Goal: Information Seeking & Learning: Learn about a topic

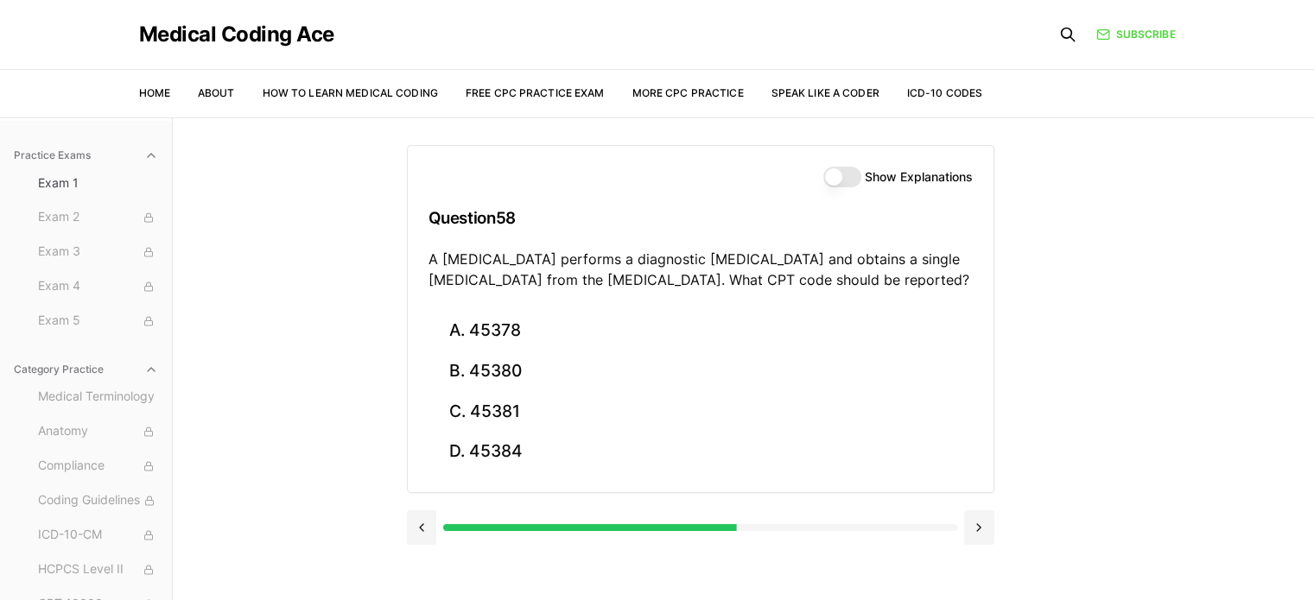
scroll to position [214, 0]
click at [1089, 269] on div "Practice Exams Exam 1 Exam 2 Exam 3 Exam 4 Exam 5 Category Practice Medical Ter…" at bounding box center [657, 418] width 1314 height 600
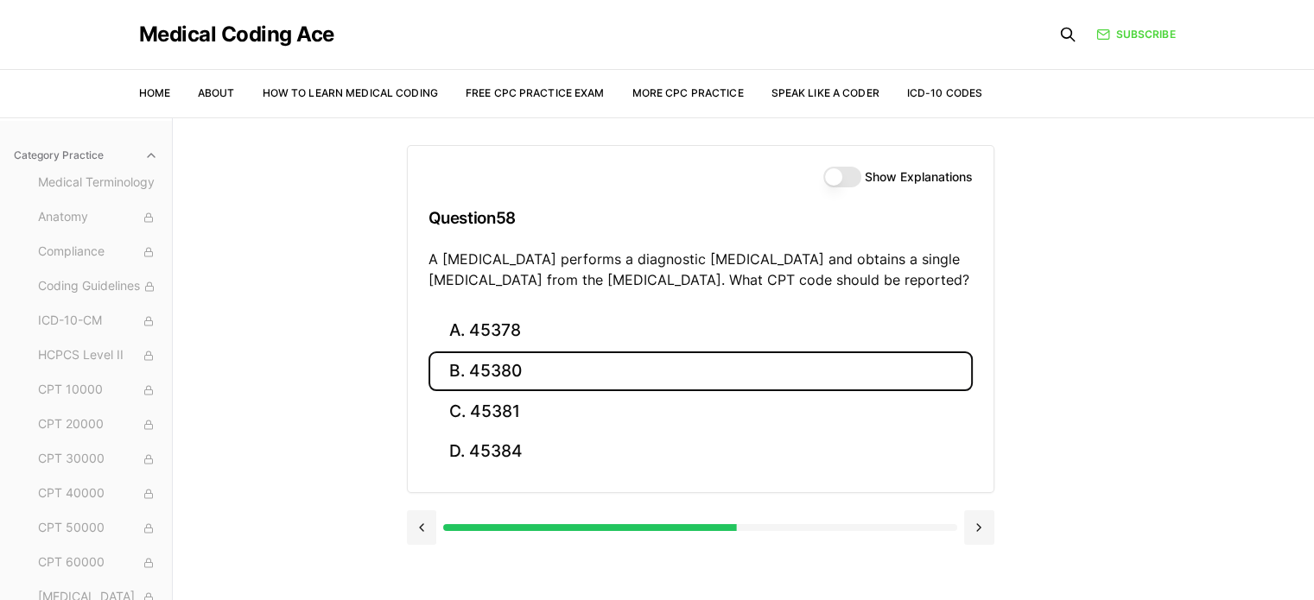
click at [530, 372] on button "B. 45380" at bounding box center [701, 372] width 544 height 41
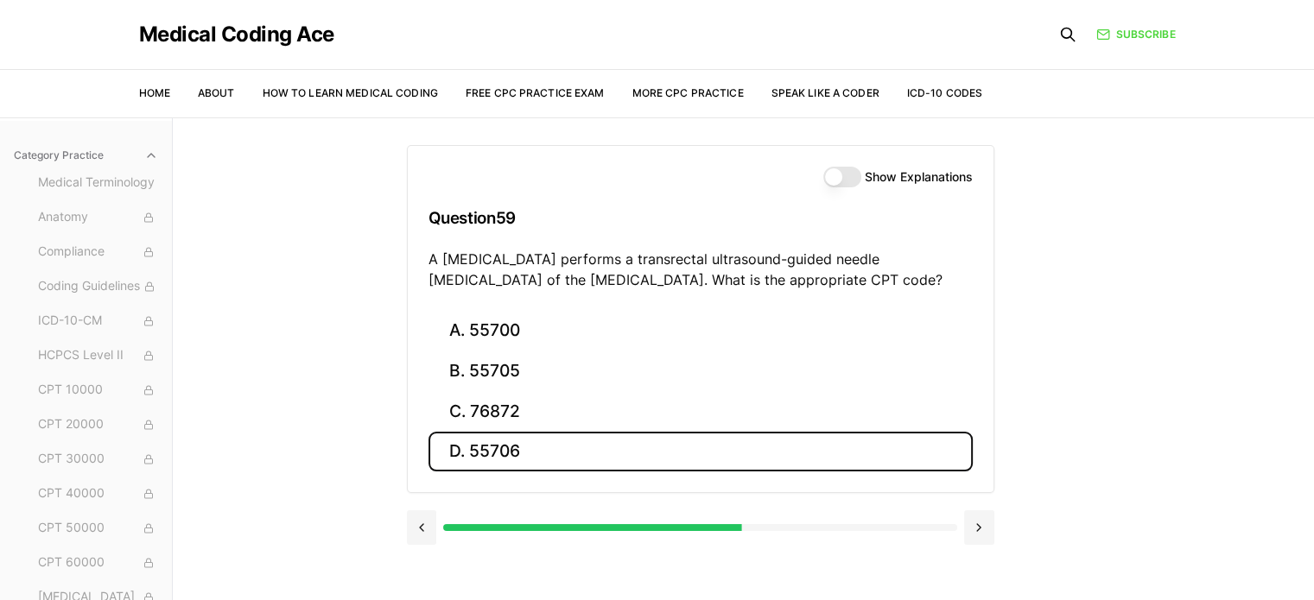
click at [477, 459] on button "D. 55706" at bounding box center [701, 452] width 544 height 41
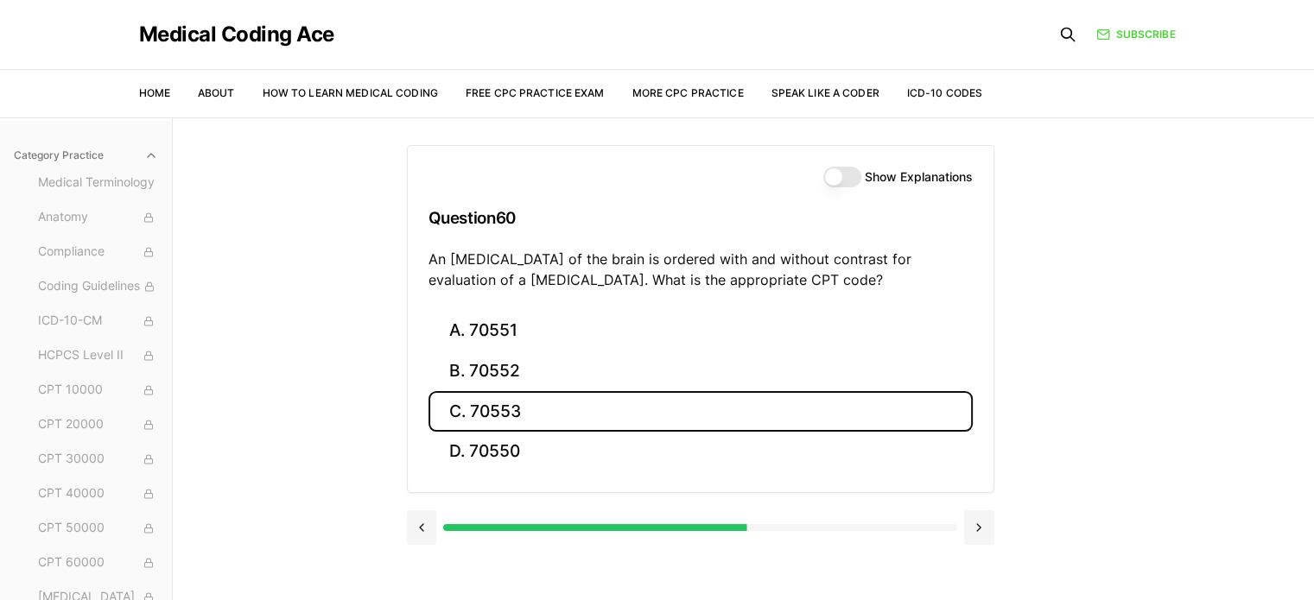
click at [549, 414] on button "C. 70553" at bounding box center [701, 411] width 544 height 41
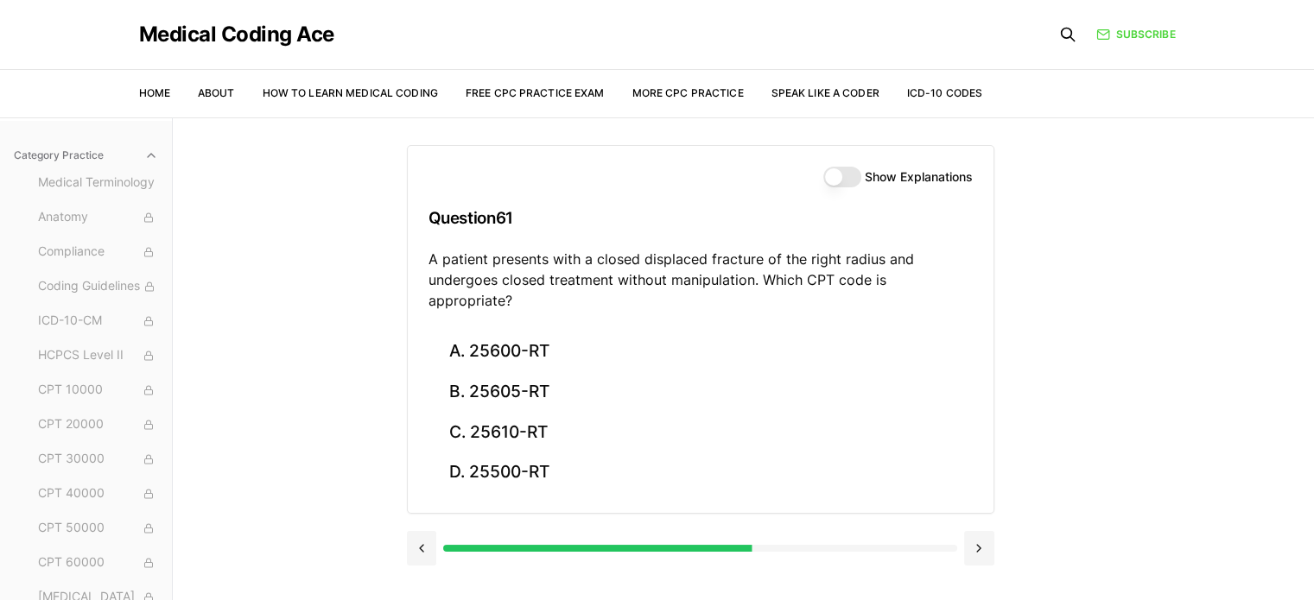
click at [1116, 461] on div "Practice Exams Exam 1 Exam 2 Exam 3 Exam 4 Exam 5 Category Practice Medical Ter…" at bounding box center [657, 418] width 1314 height 600
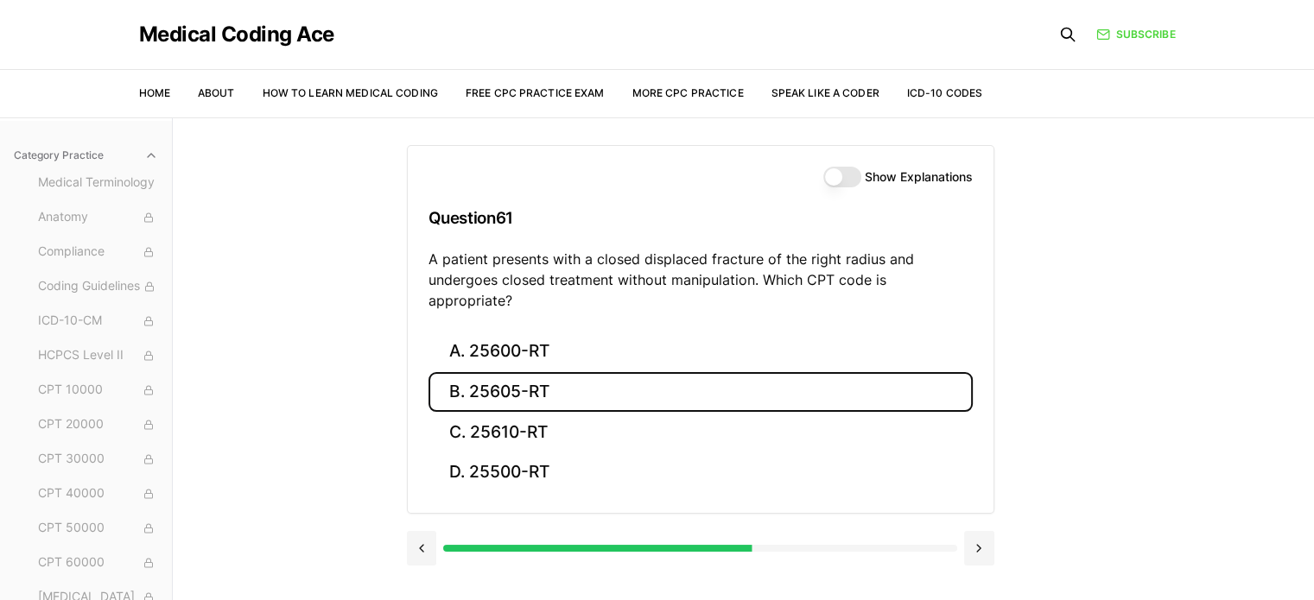
click at [666, 379] on button "B. 25605-RT" at bounding box center [701, 392] width 544 height 41
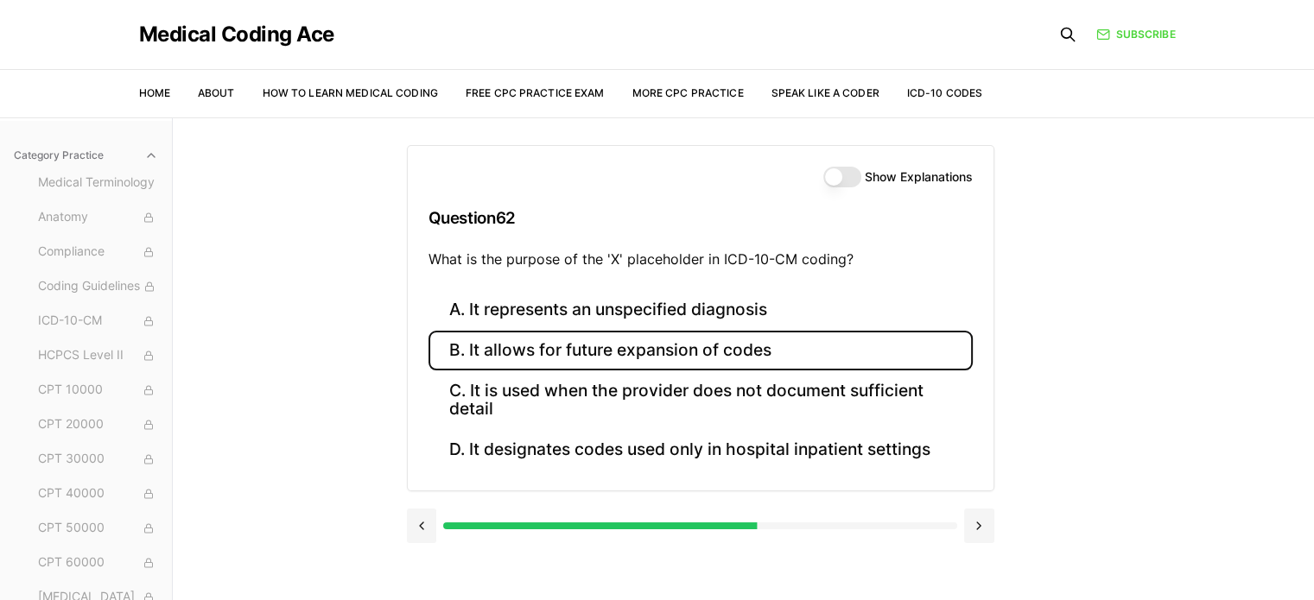
click at [641, 355] on button "B. It allows for future expansion of codes" at bounding box center [701, 351] width 544 height 41
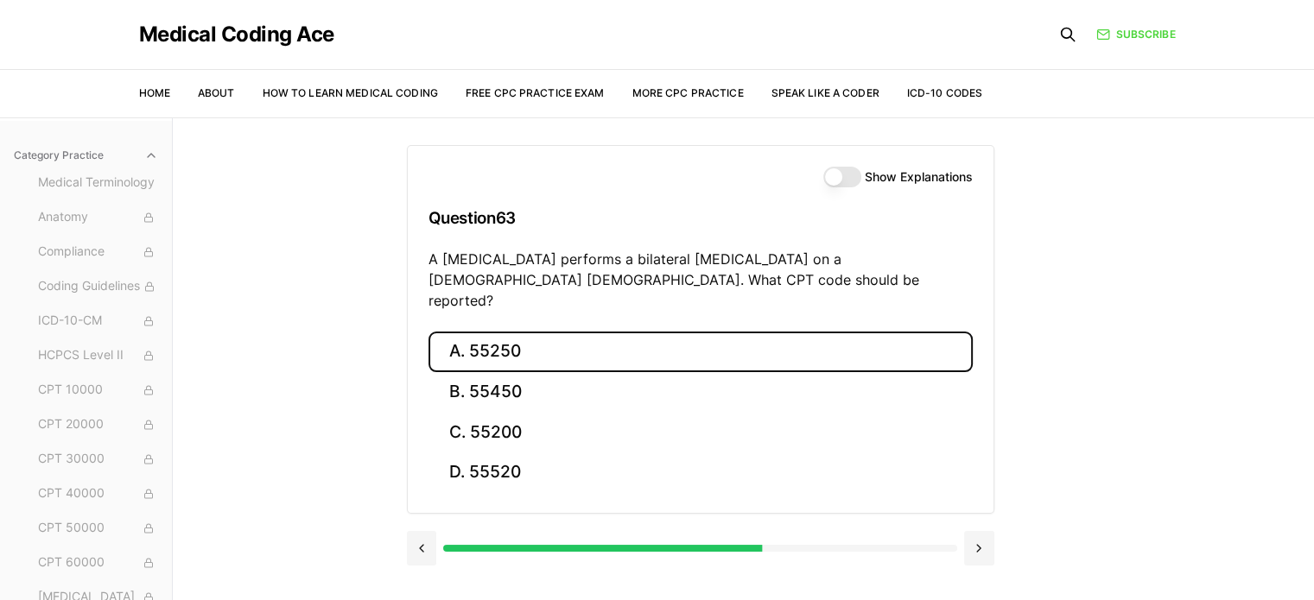
click at [503, 332] on button "A. 55250" at bounding box center [701, 352] width 544 height 41
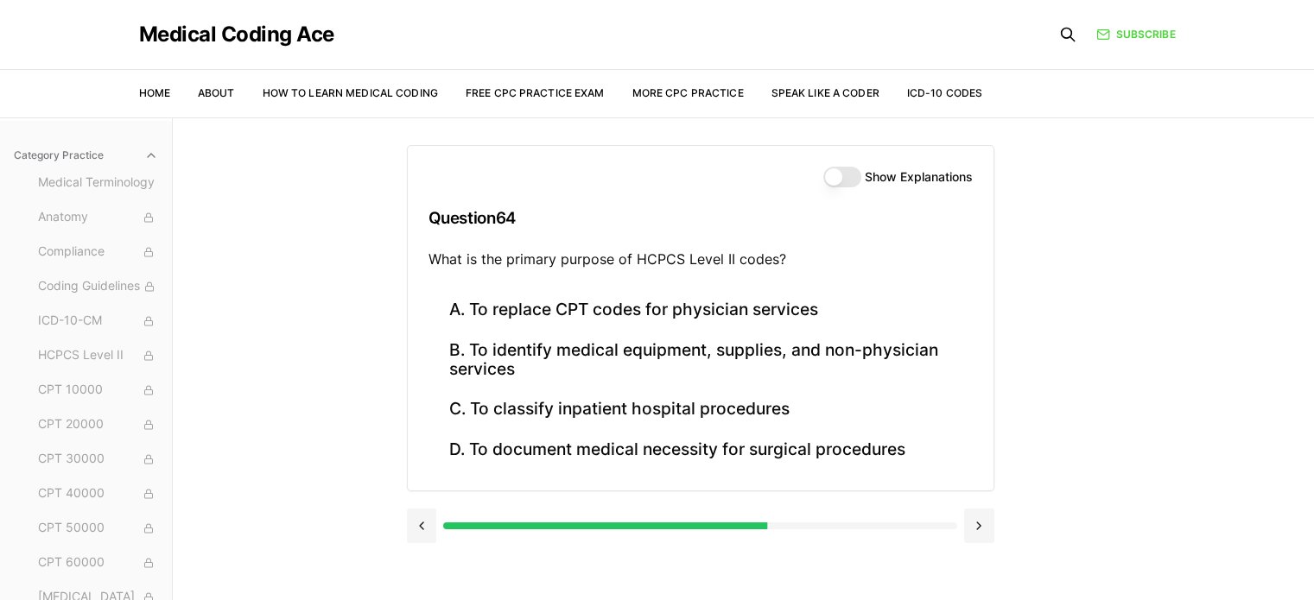
click at [295, 397] on div "Practice Exams Exam 1 Exam 2 Exam 3 Exam 4 Exam 5 Category Practice Medical Ter…" at bounding box center [657, 418] width 1314 height 600
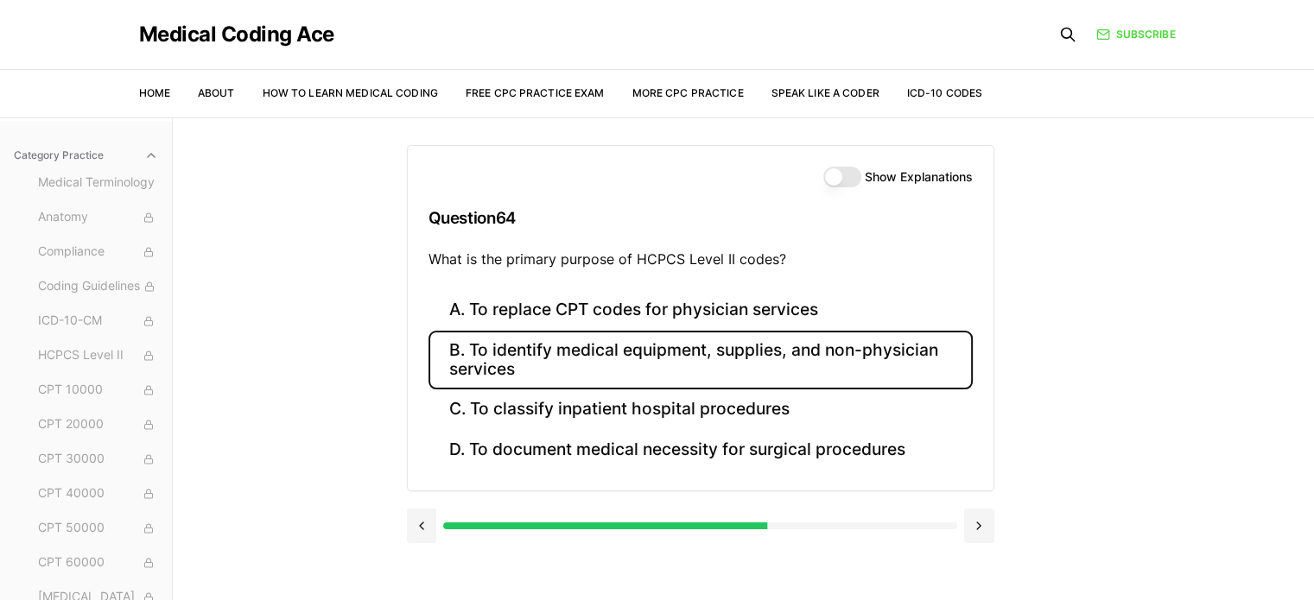
click at [515, 359] on button "B. To identify medical equipment, supplies, and non-physician services" at bounding box center [701, 360] width 544 height 59
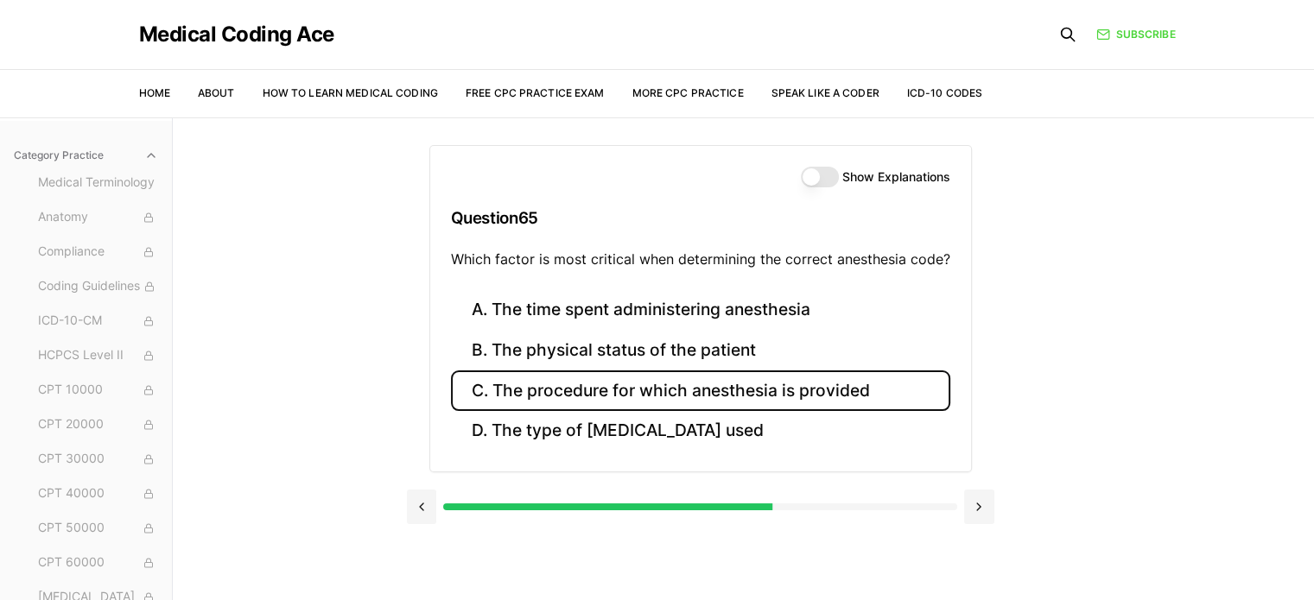
click at [608, 383] on button "C. The procedure for which anesthesia is provided" at bounding box center [700, 391] width 499 height 41
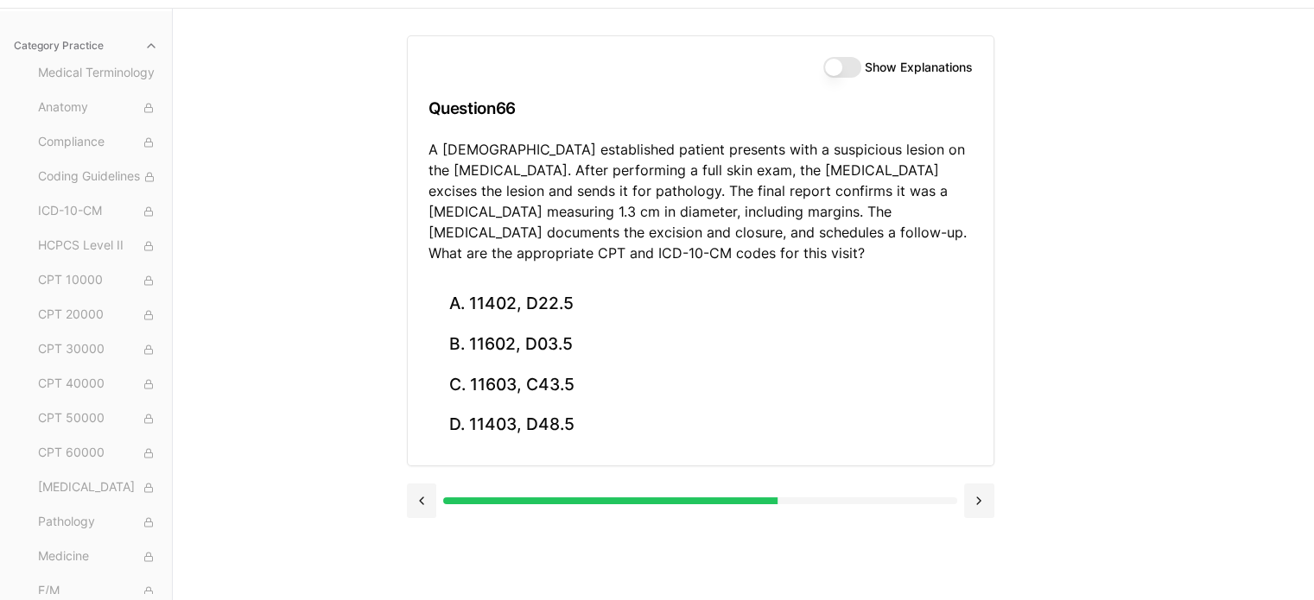
scroll to position [118, 0]
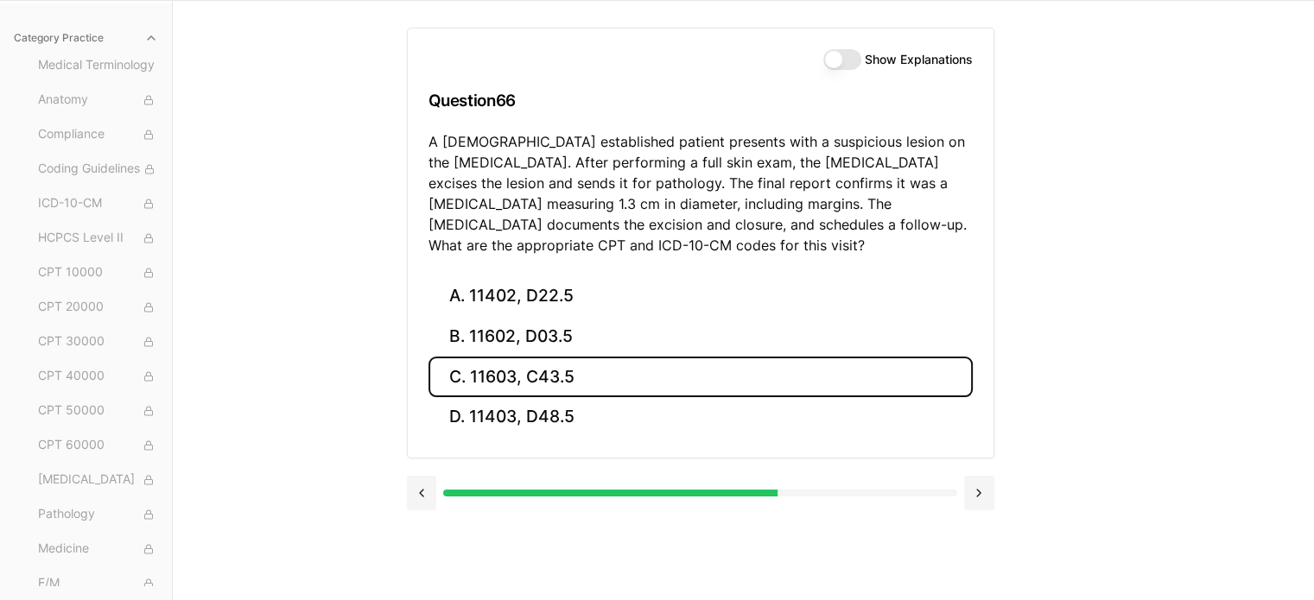
click at [504, 378] on button "C. 11603, C43.5" at bounding box center [701, 377] width 544 height 41
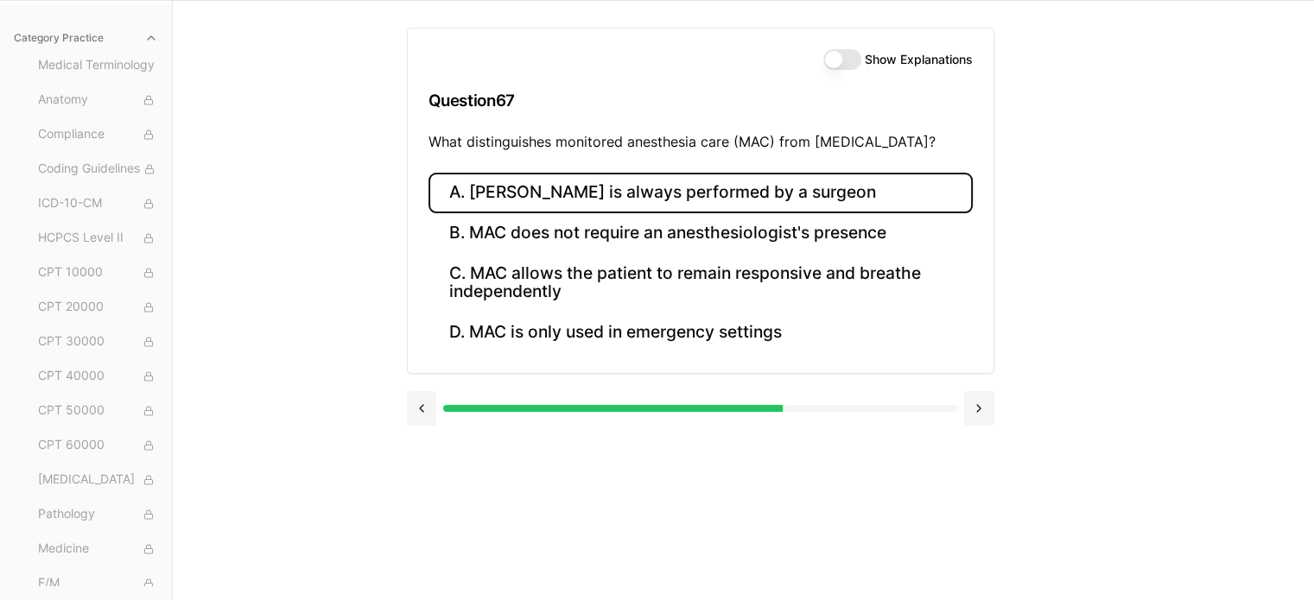
click at [891, 198] on button "A. [PERSON_NAME] is always performed by a surgeon" at bounding box center [701, 193] width 544 height 41
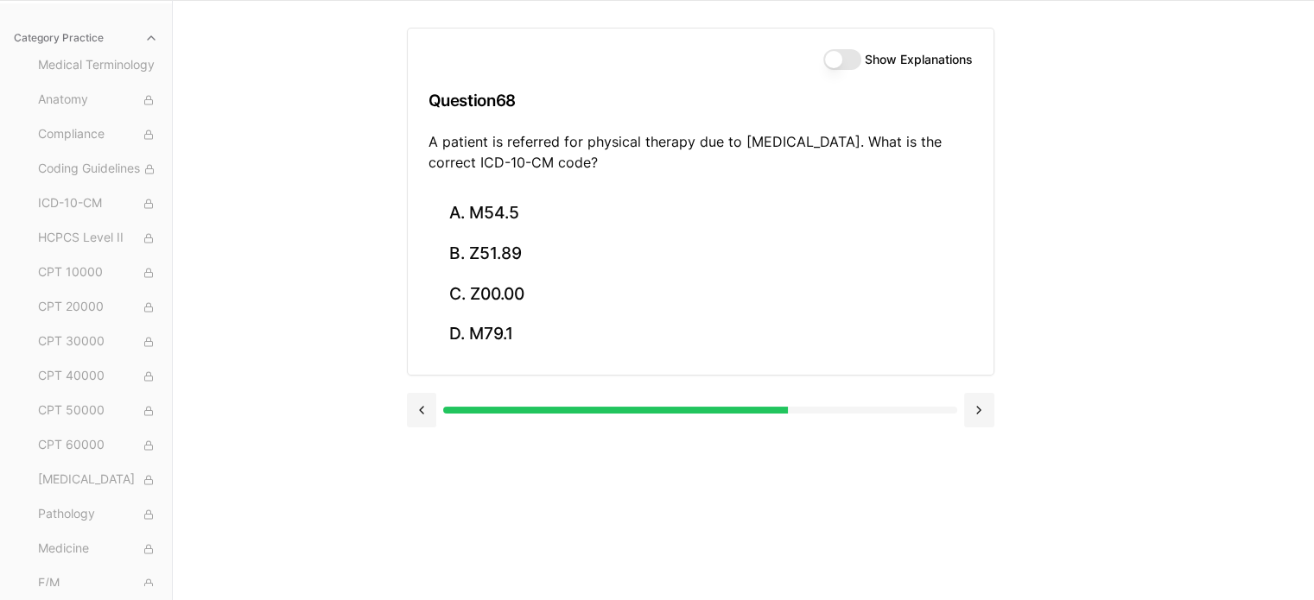
click at [1117, 308] on div "Practice Exams Exam 1 Exam 2 Exam 3 Exam 4 Exam 5 Category Practice Medical Ter…" at bounding box center [657, 300] width 1314 height 600
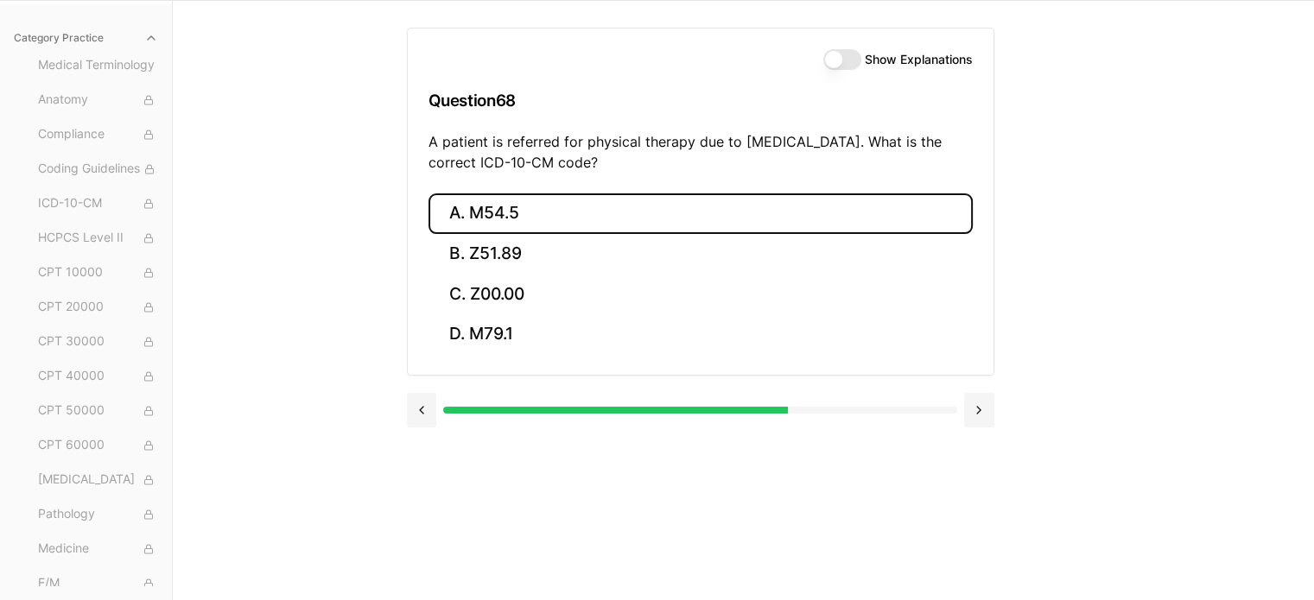
click at [480, 206] on button "A. M54.5" at bounding box center [701, 214] width 544 height 41
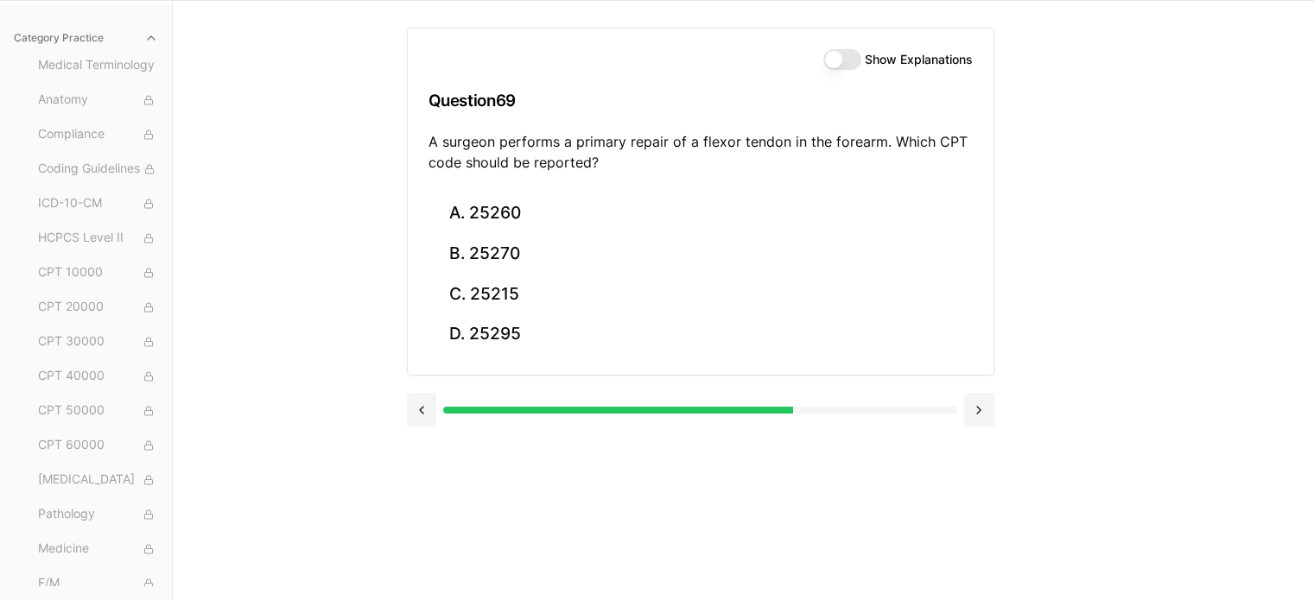
click at [598, 476] on div "Show Explanations Question 69 A surgeon performs a primary repair of a flexor t…" at bounding box center [744, 300] width 674 height 600
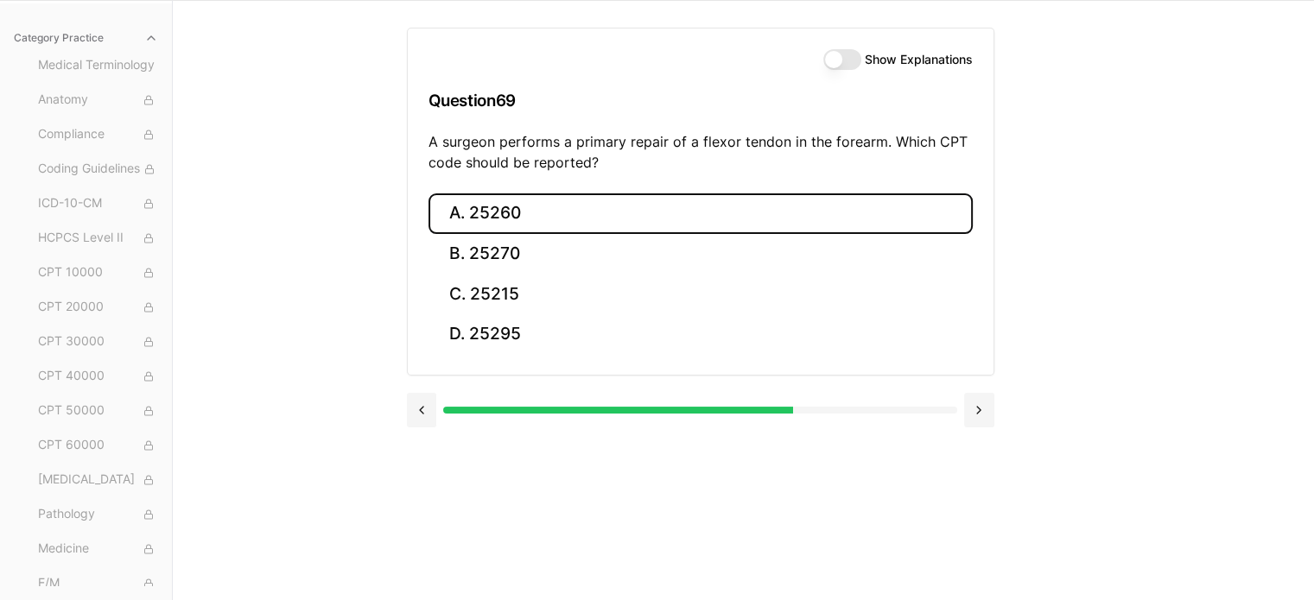
click at [556, 210] on button "A. 25260" at bounding box center [701, 214] width 544 height 41
click at [511, 219] on button "A. 61312" at bounding box center [701, 214] width 544 height 41
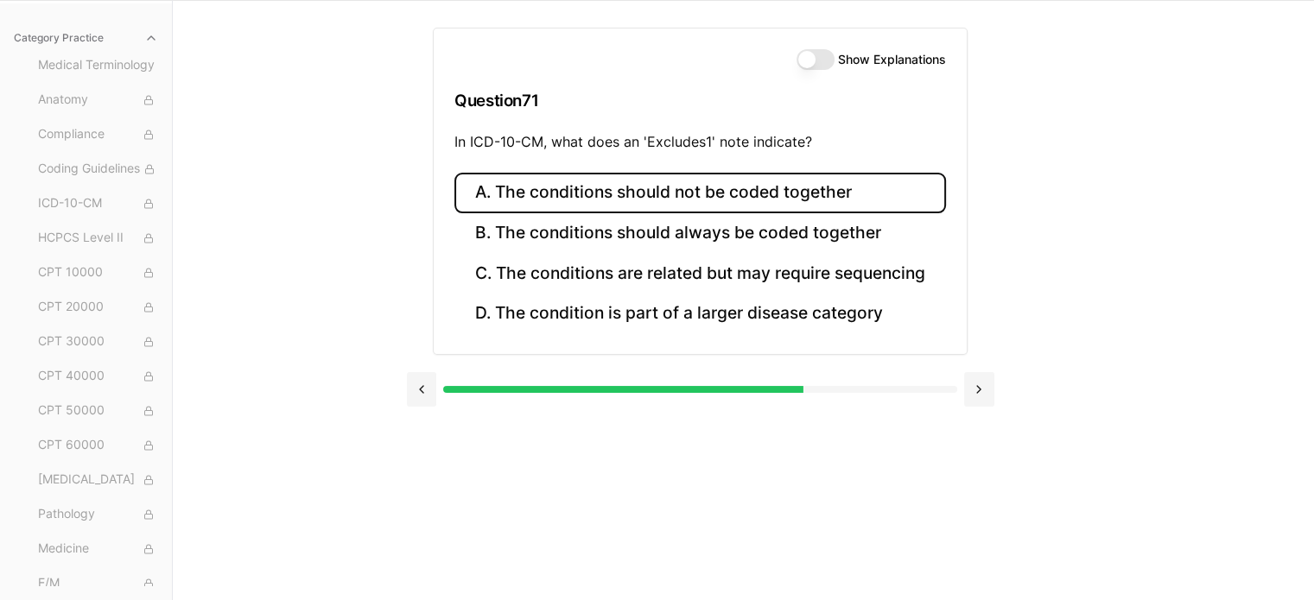
click at [816, 198] on button "A. The conditions should not be coded together" at bounding box center [700, 193] width 492 height 41
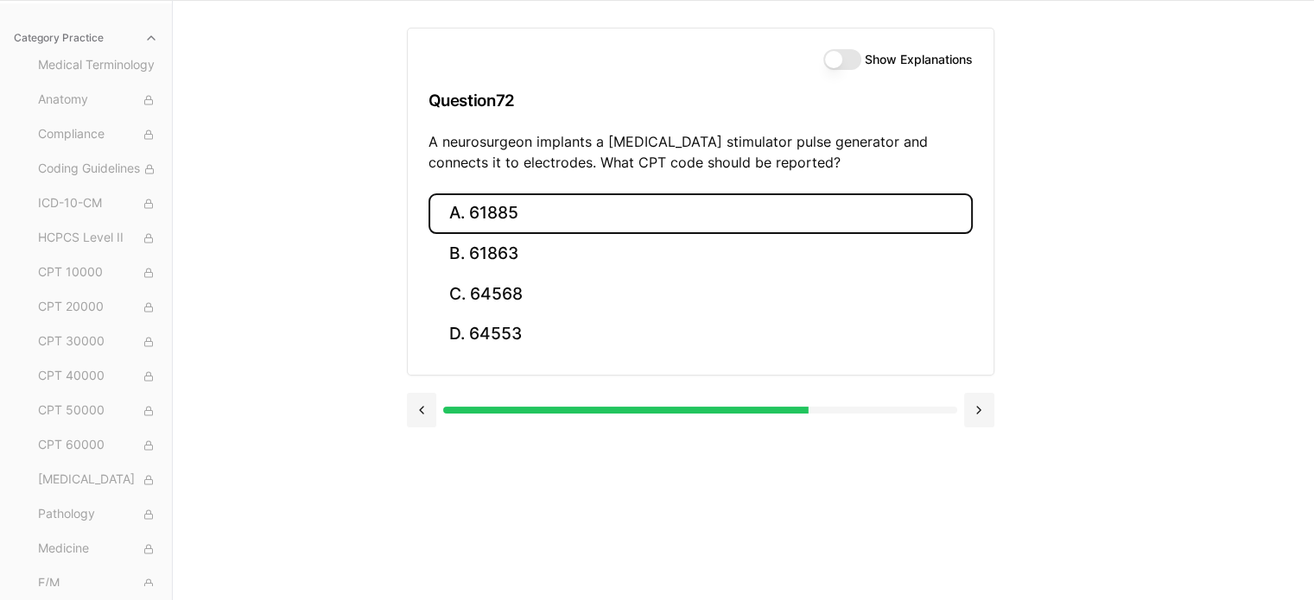
click at [541, 221] on button "A. 61885" at bounding box center [701, 214] width 544 height 41
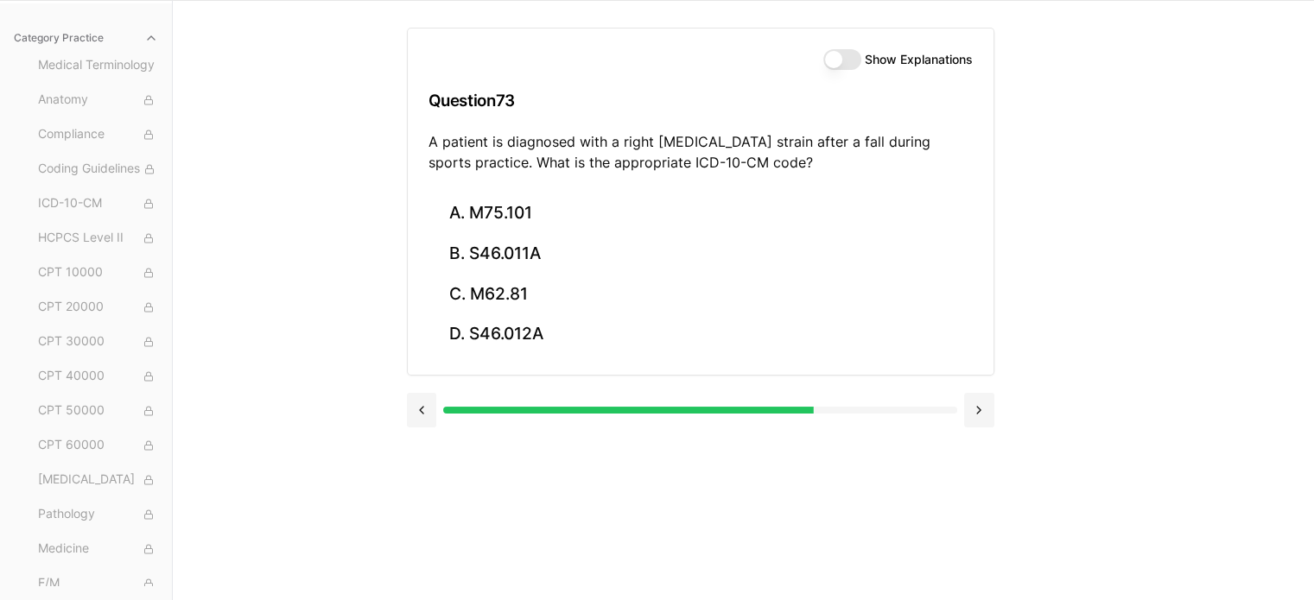
click at [1113, 409] on div "Practice Exams Exam 1 Exam 2 Exam 3 Exam 4 Exam 5 Category Practice Medical Ter…" at bounding box center [657, 300] width 1314 height 600
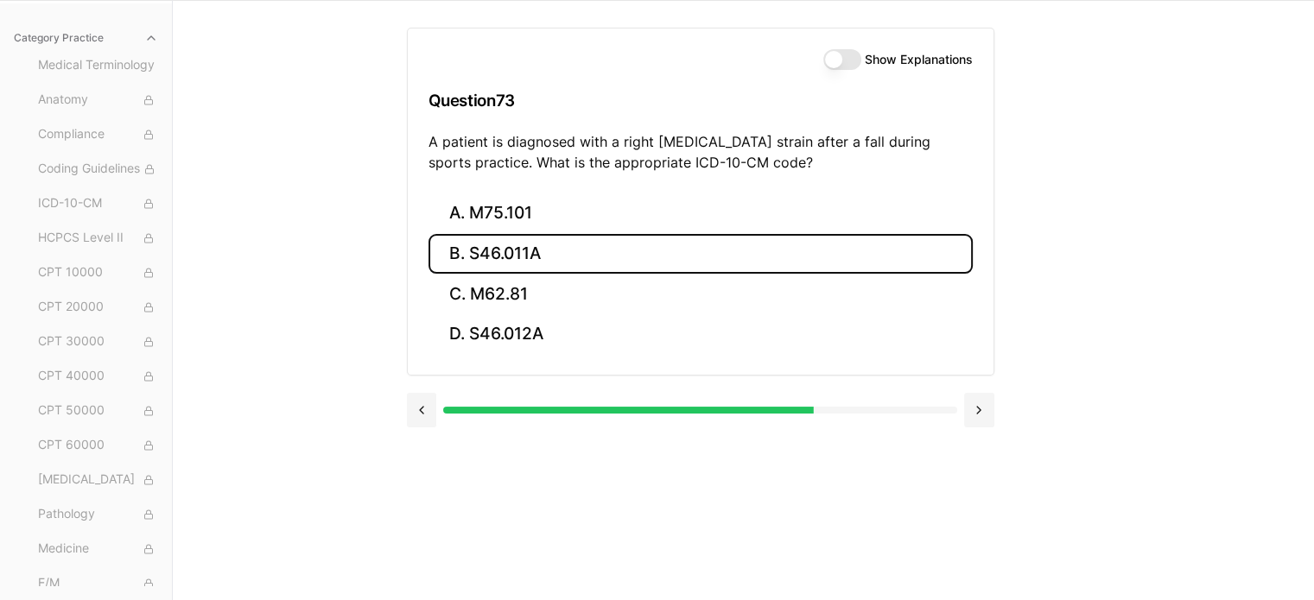
click at [621, 251] on button "B. S46.011A" at bounding box center [701, 254] width 544 height 41
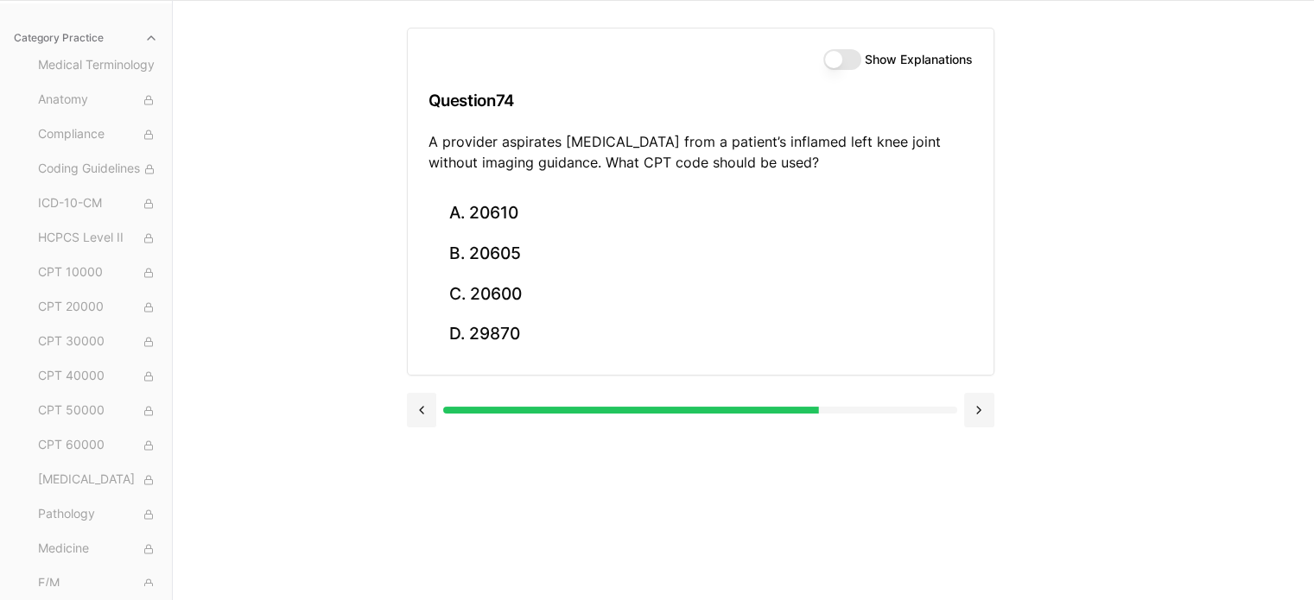
click at [1184, 419] on div "Practice Exams Exam 1 Exam 2 Exam 3 Exam 4 Exam 5 Category Practice Medical Ter…" at bounding box center [657, 300] width 1314 height 600
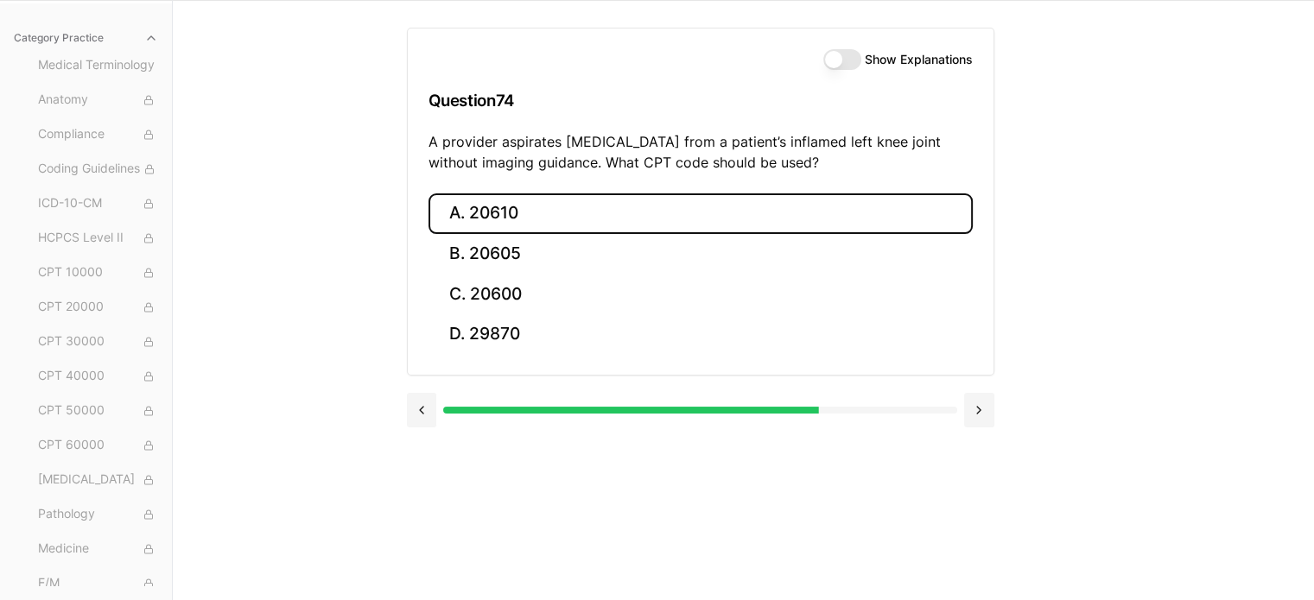
click at [670, 224] on button "A. 20610" at bounding box center [701, 214] width 544 height 41
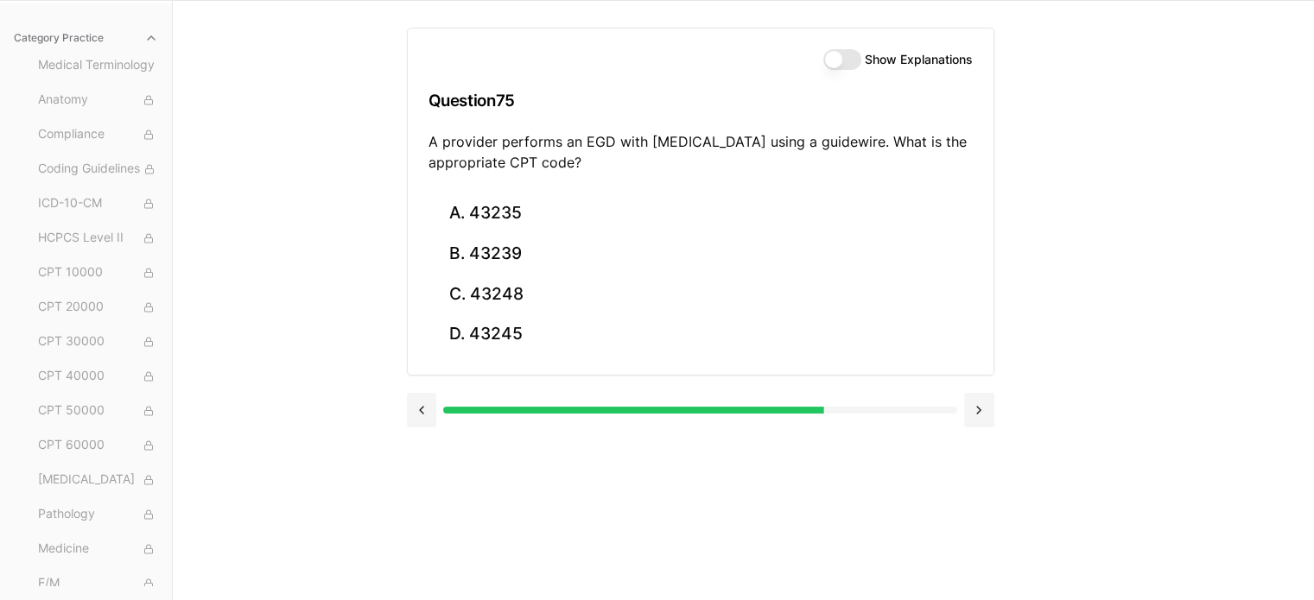
click at [1108, 340] on div "Practice Exams Exam 1 Exam 2 Exam 3 Exam 4 Exam 5 Category Practice Medical Ter…" at bounding box center [657, 300] width 1314 height 600
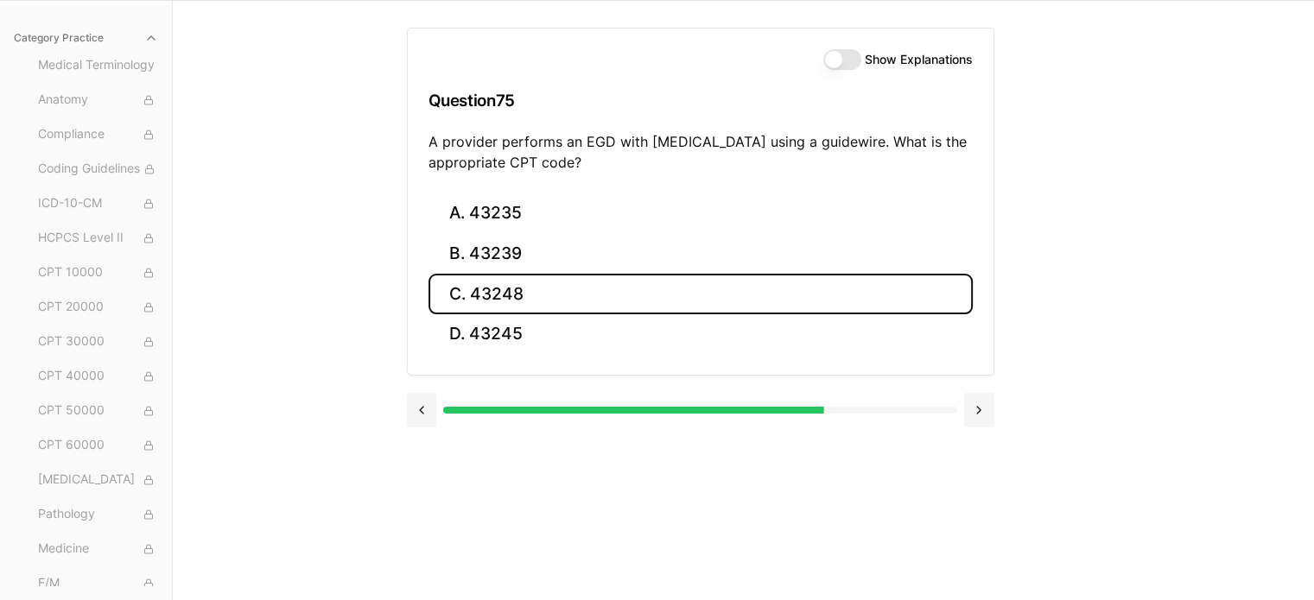
click at [651, 289] on button "C. 43248" at bounding box center [701, 294] width 544 height 41
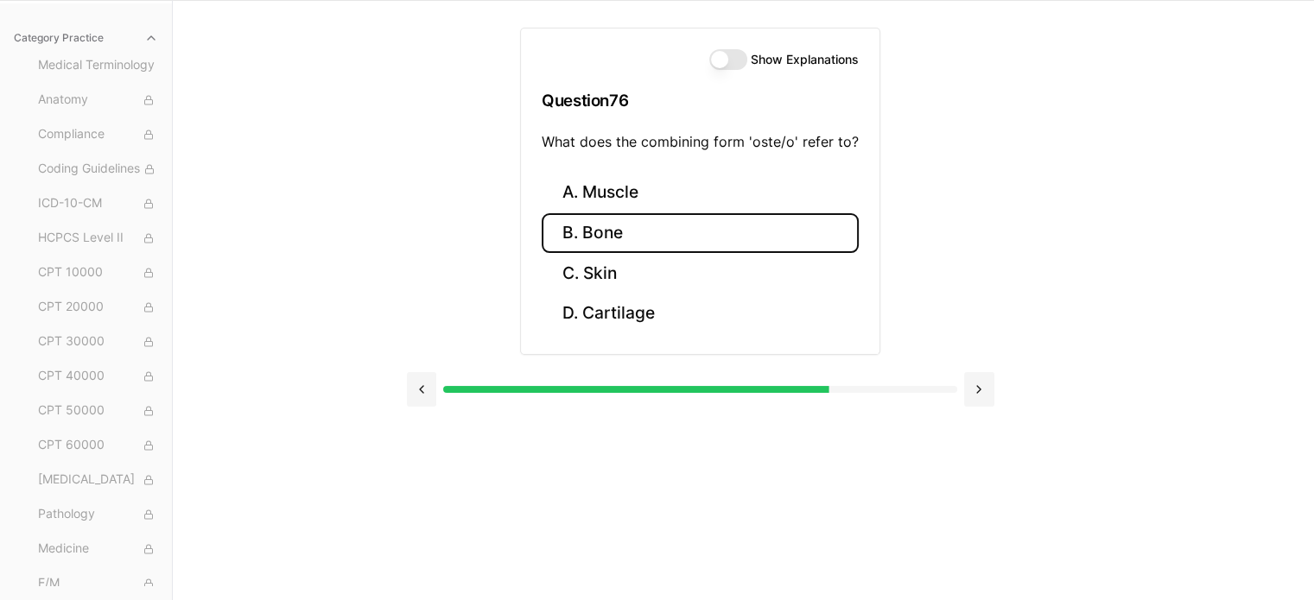
click at [604, 238] on button "B. Bone" at bounding box center [700, 233] width 317 height 41
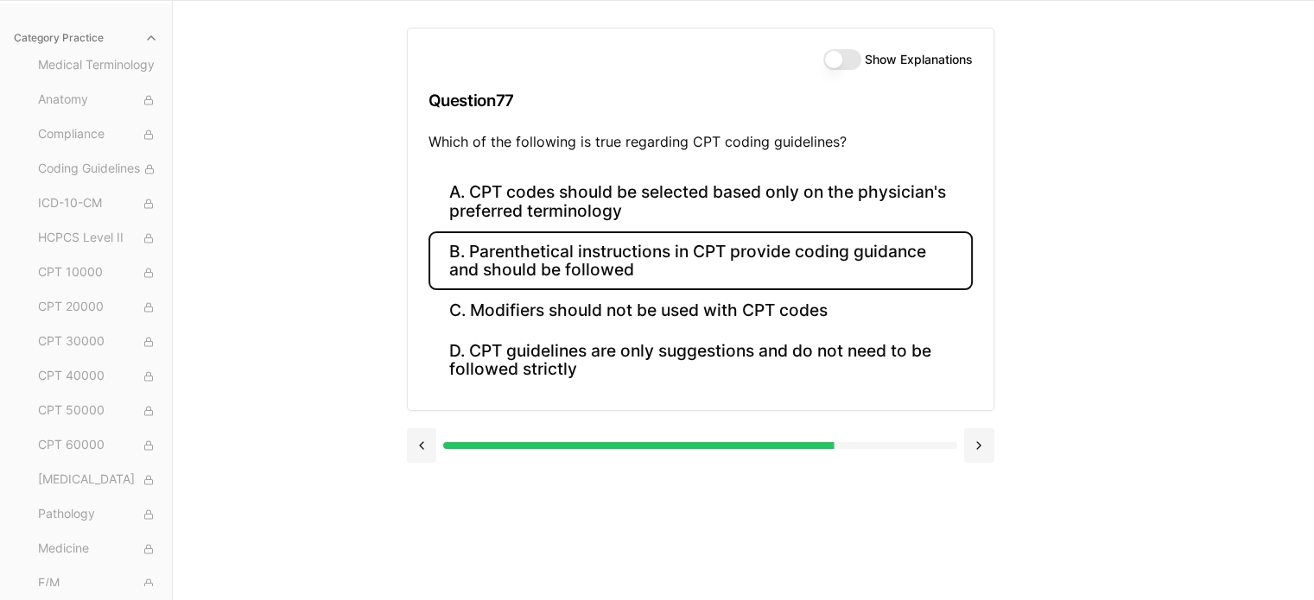
click at [924, 255] on button "B. Parenthetical instructions in CPT provide coding guidance and should be foll…" at bounding box center [701, 261] width 544 height 59
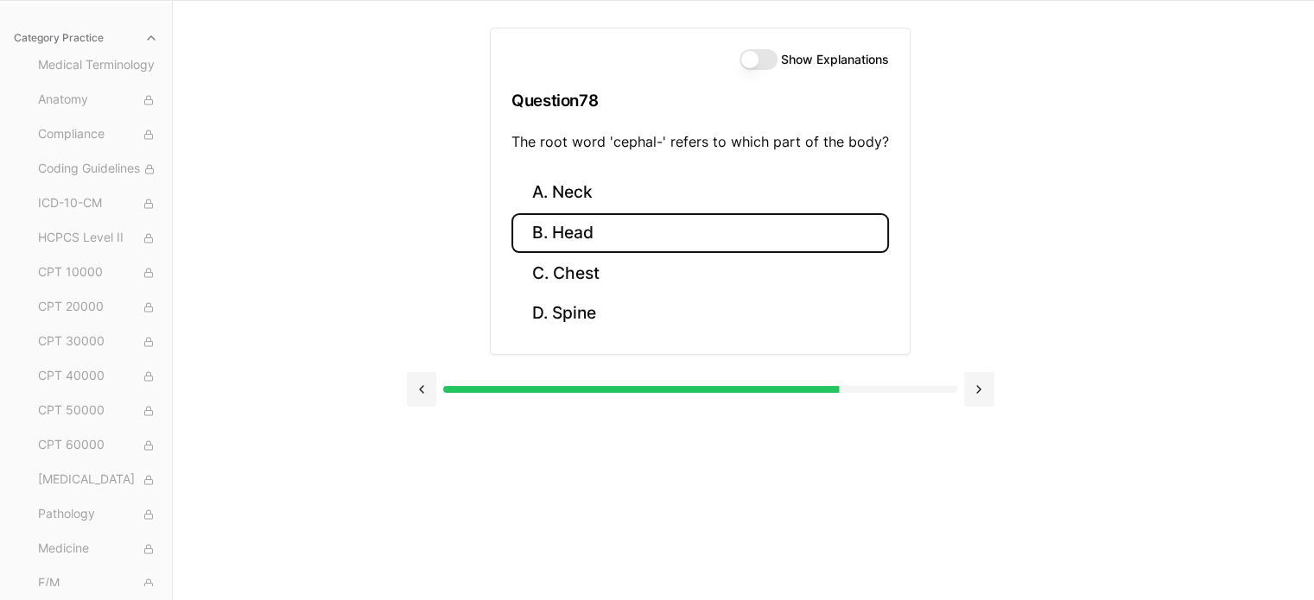
click at [659, 228] on button "B. Head" at bounding box center [700, 233] width 378 height 41
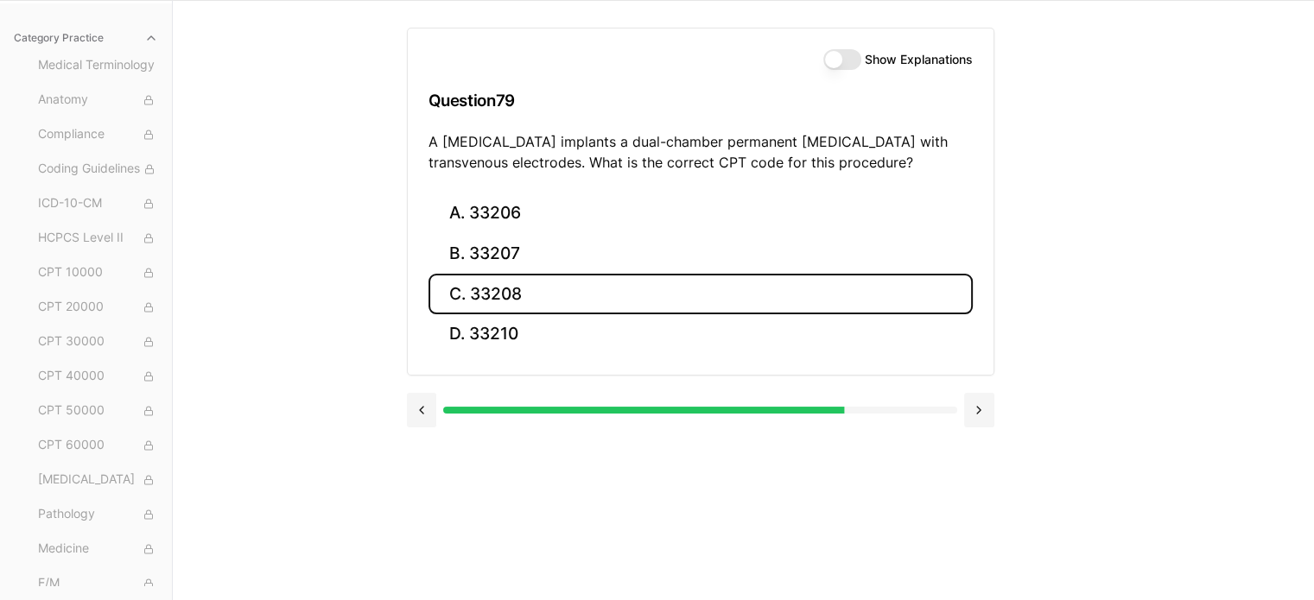
click at [518, 295] on button "C. 33208" at bounding box center [701, 294] width 544 height 41
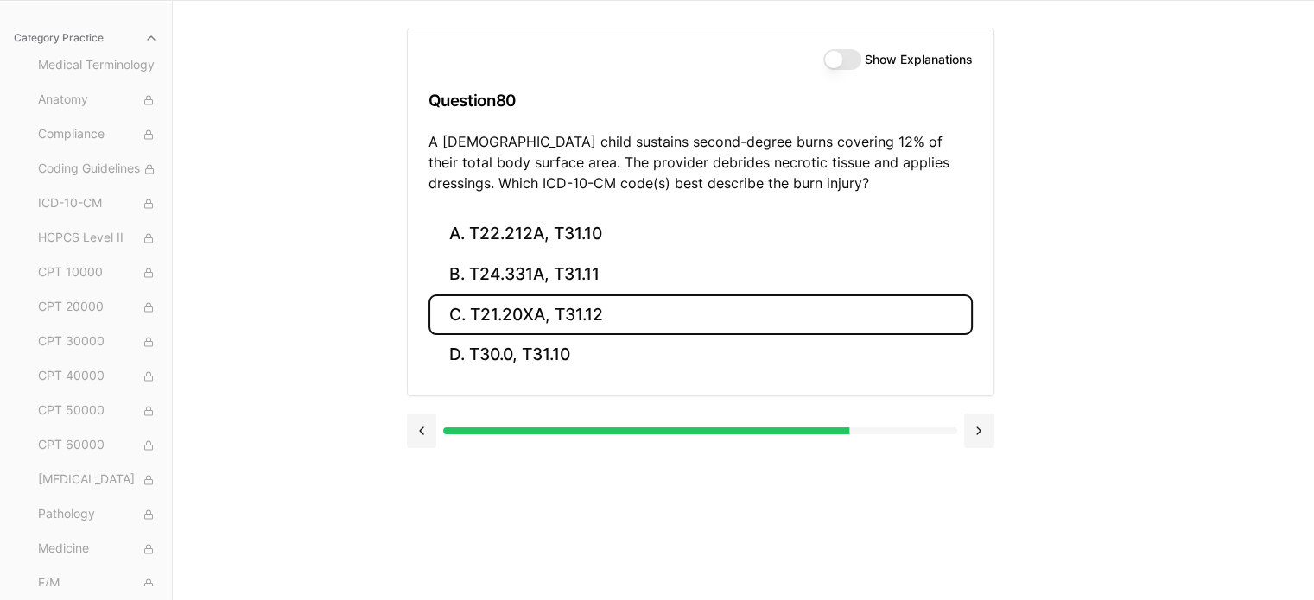
click at [538, 313] on button "C. T21.20XA, T31.12" at bounding box center [701, 315] width 544 height 41
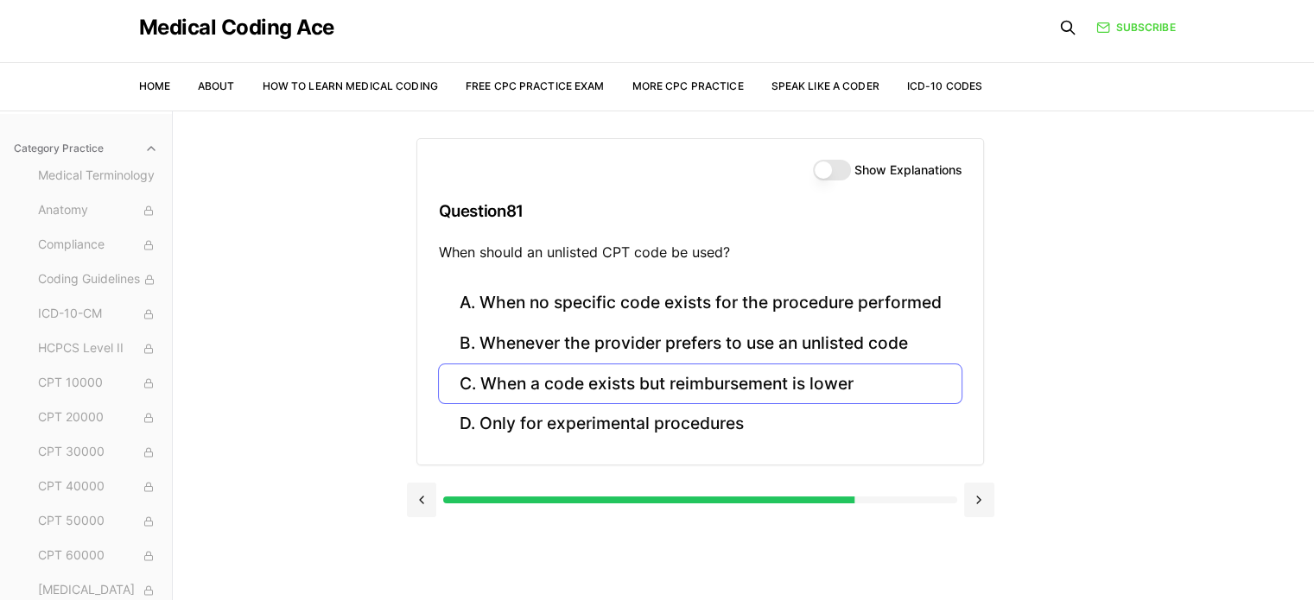
scroll to position [0, 0]
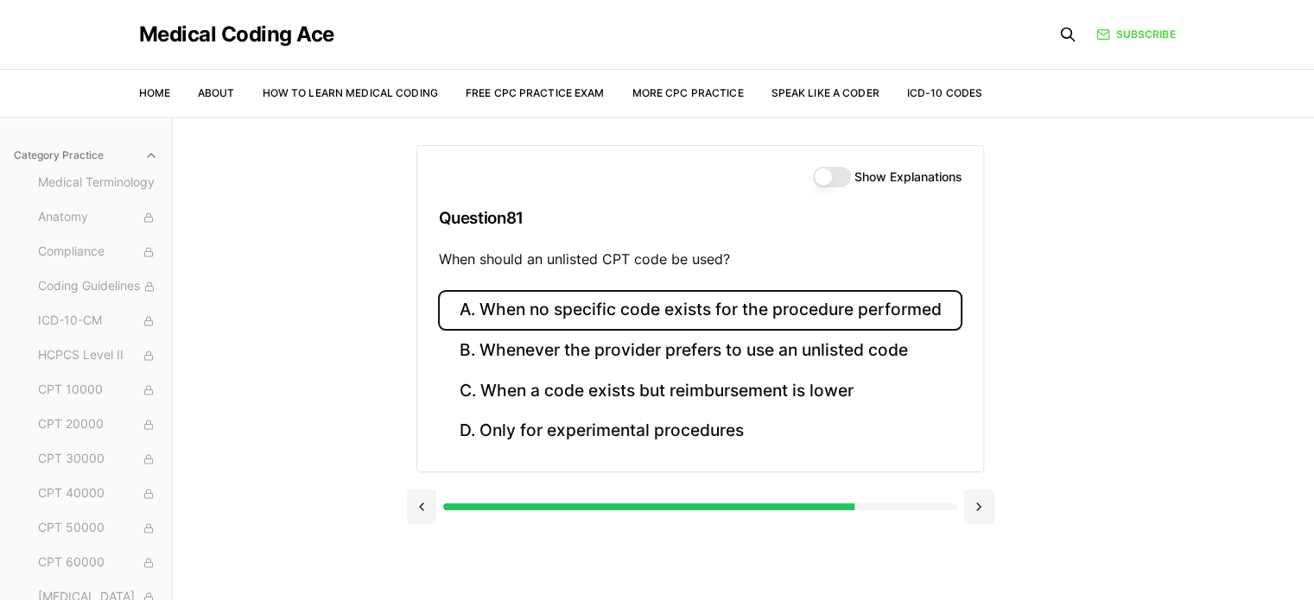
click at [905, 311] on button "A. When no specific code exists for the procedure performed" at bounding box center [700, 310] width 524 height 41
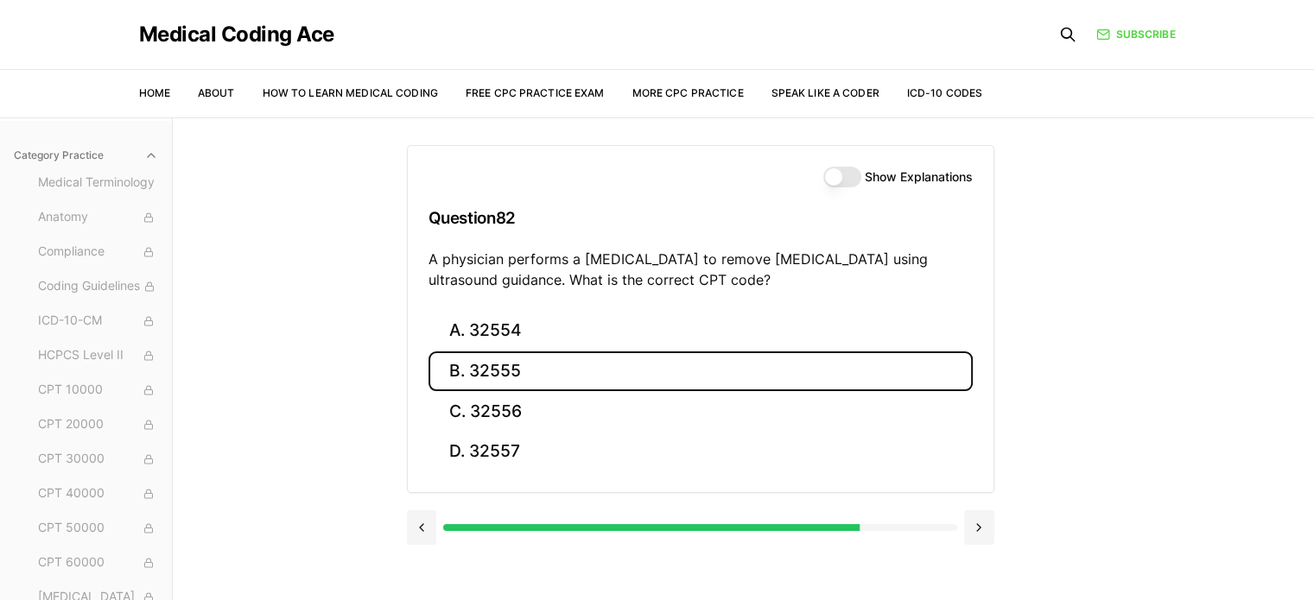
click at [566, 376] on button "B. 32555" at bounding box center [701, 372] width 544 height 41
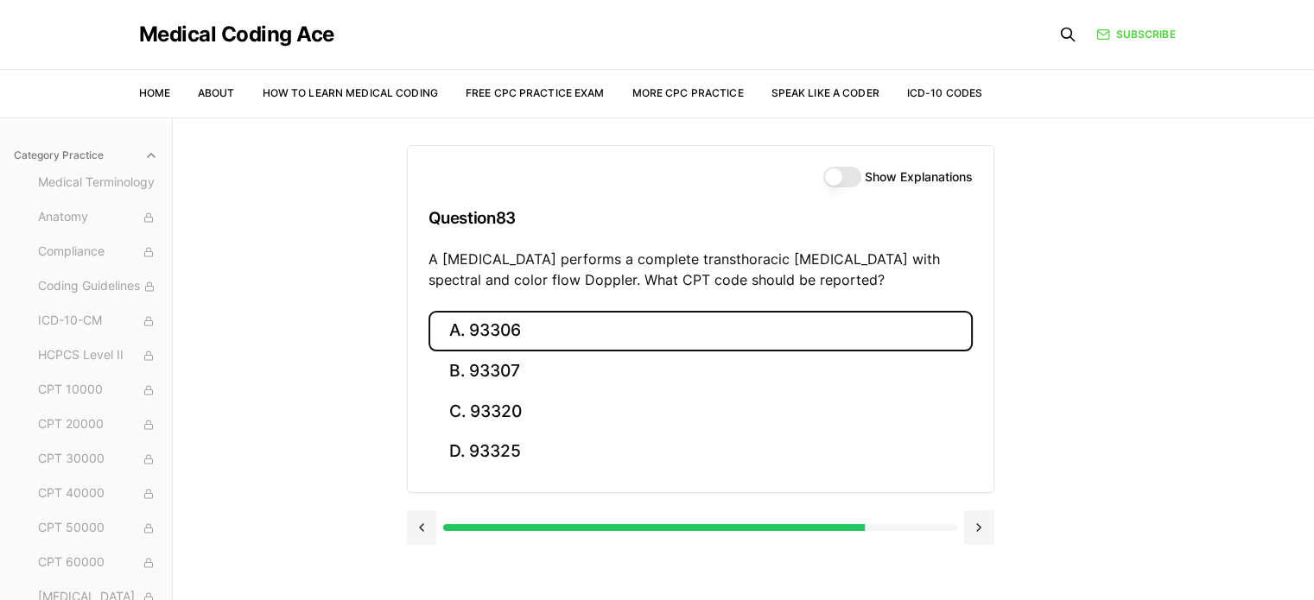
click at [505, 335] on button "A. 93306" at bounding box center [701, 331] width 544 height 41
click at [594, 314] on button "A. 35301" at bounding box center [701, 331] width 544 height 41
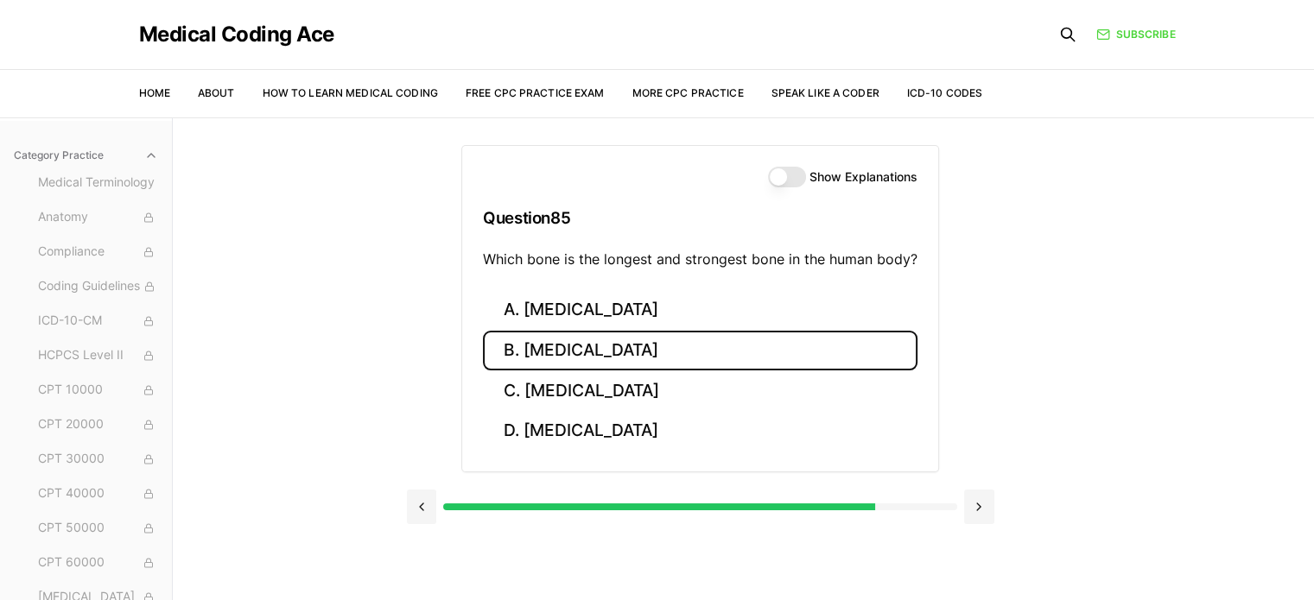
click at [581, 359] on button "B. [MEDICAL_DATA]" at bounding box center [700, 351] width 435 height 41
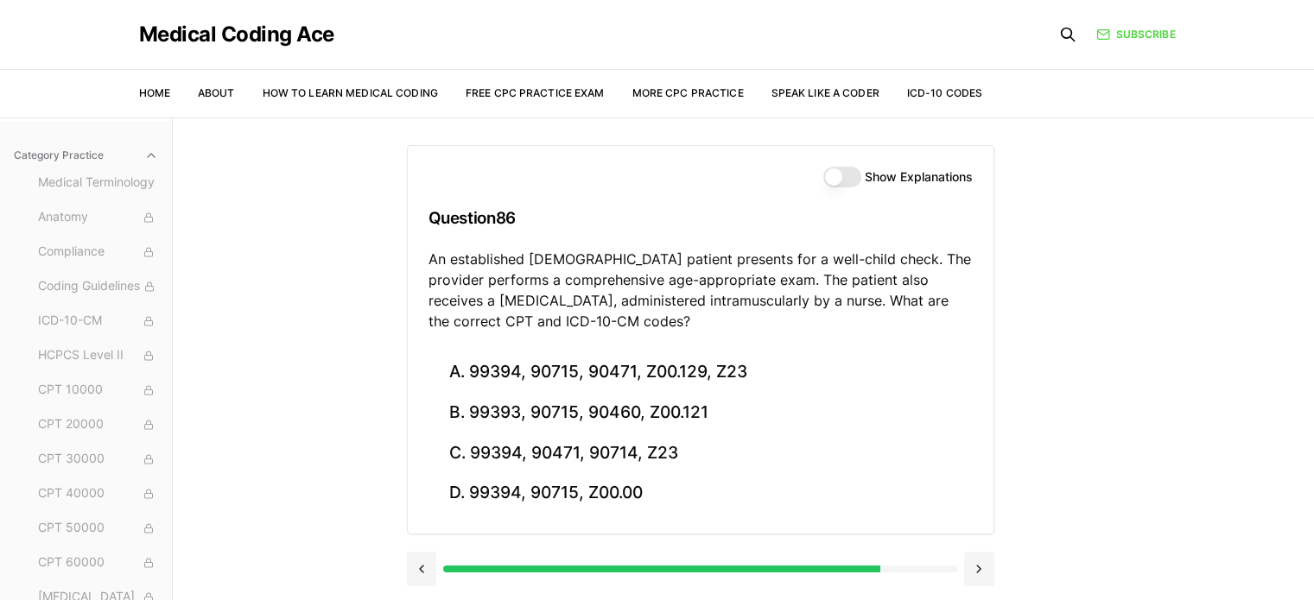
click at [1067, 434] on div "Show Explanations Question 86 An established [DEMOGRAPHIC_DATA] patient present…" at bounding box center [744, 418] width 674 height 600
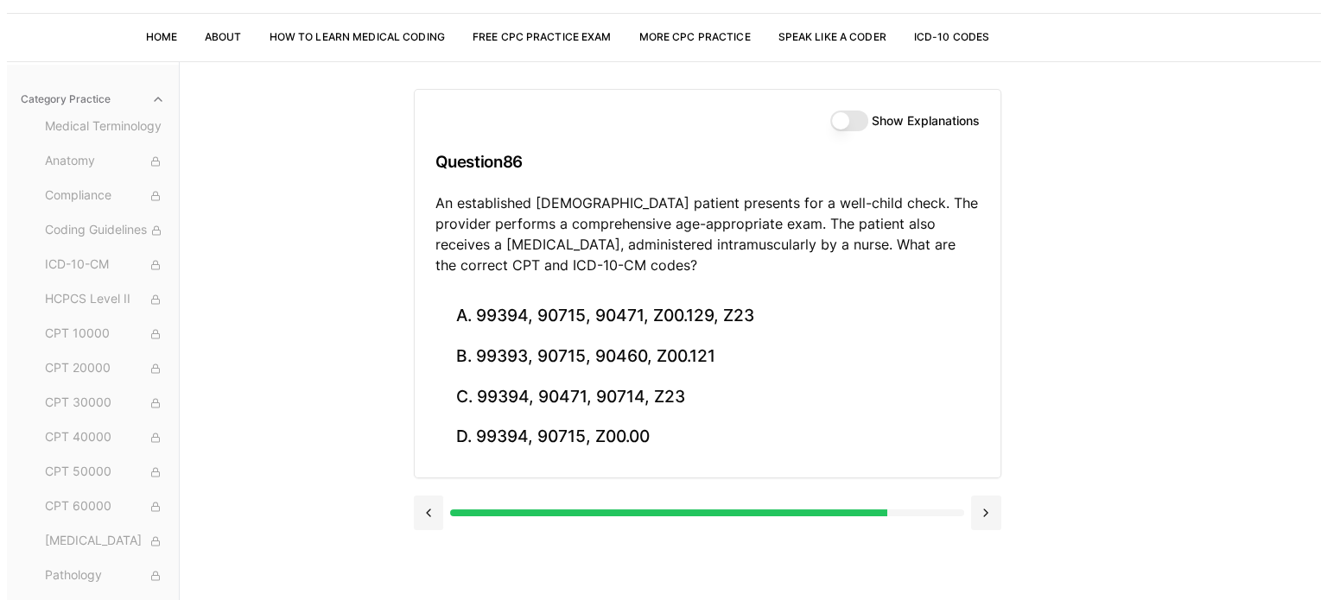
scroll to position [86, 0]
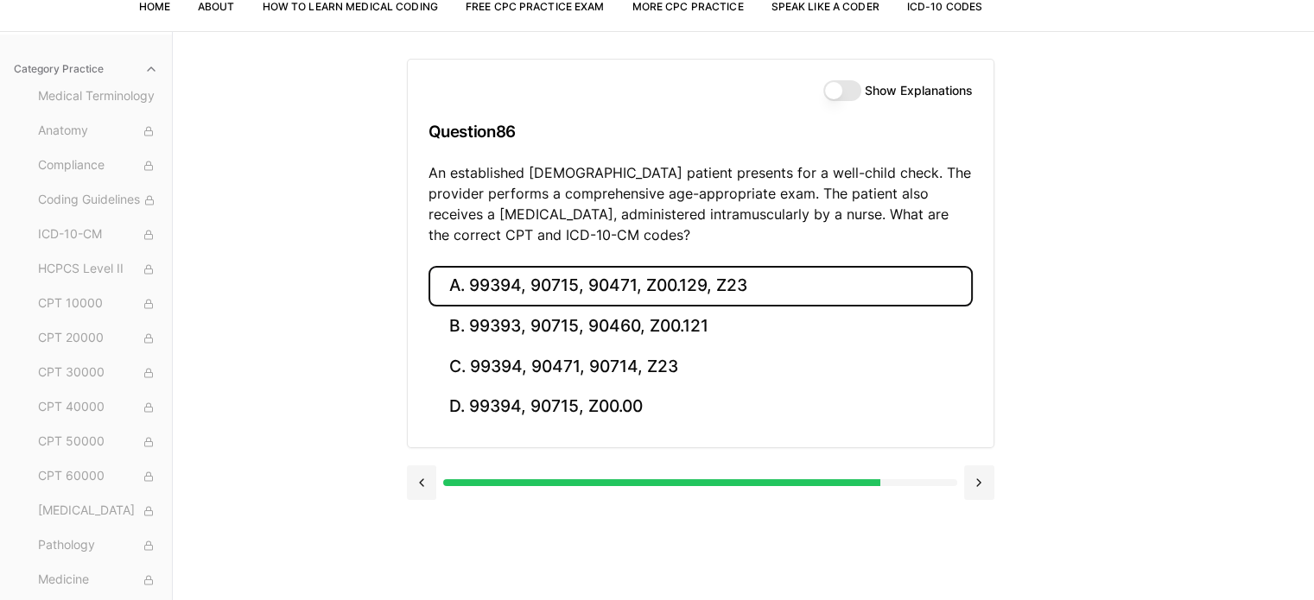
click at [723, 283] on button "A. 99394, 90715, 90471, Z00.129, Z23" at bounding box center [701, 286] width 544 height 41
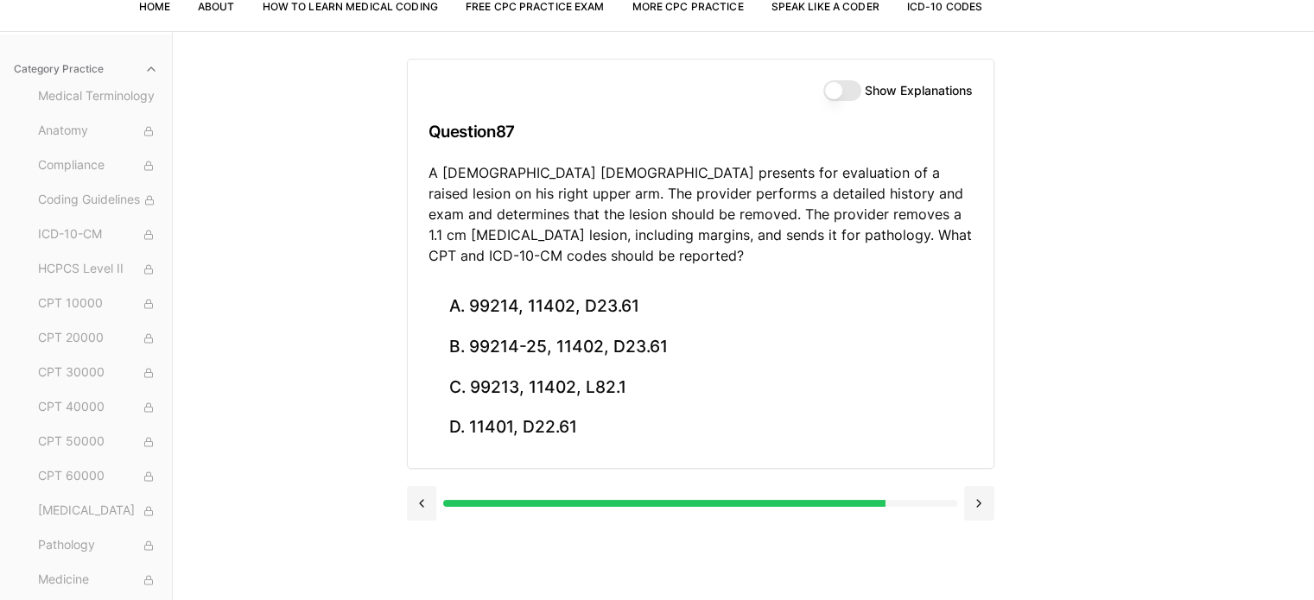
click at [1079, 409] on div "Show Explanations Question 87 A [DEMOGRAPHIC_DATA] [DEMOGRAPHIC_DATA] presents …" at bounding box center [744, 331] width 674 height 600
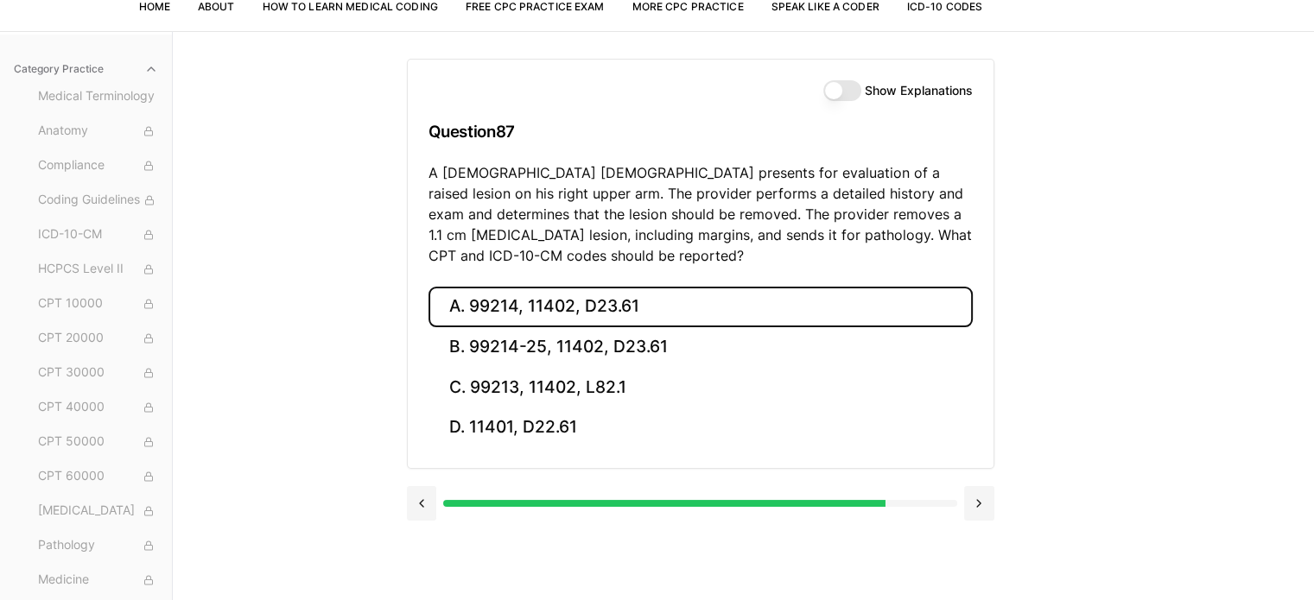
click at [580, 305] on button "A. 99214, 11402, D23.61" at bounding box center [701, 307] width 544 height 41
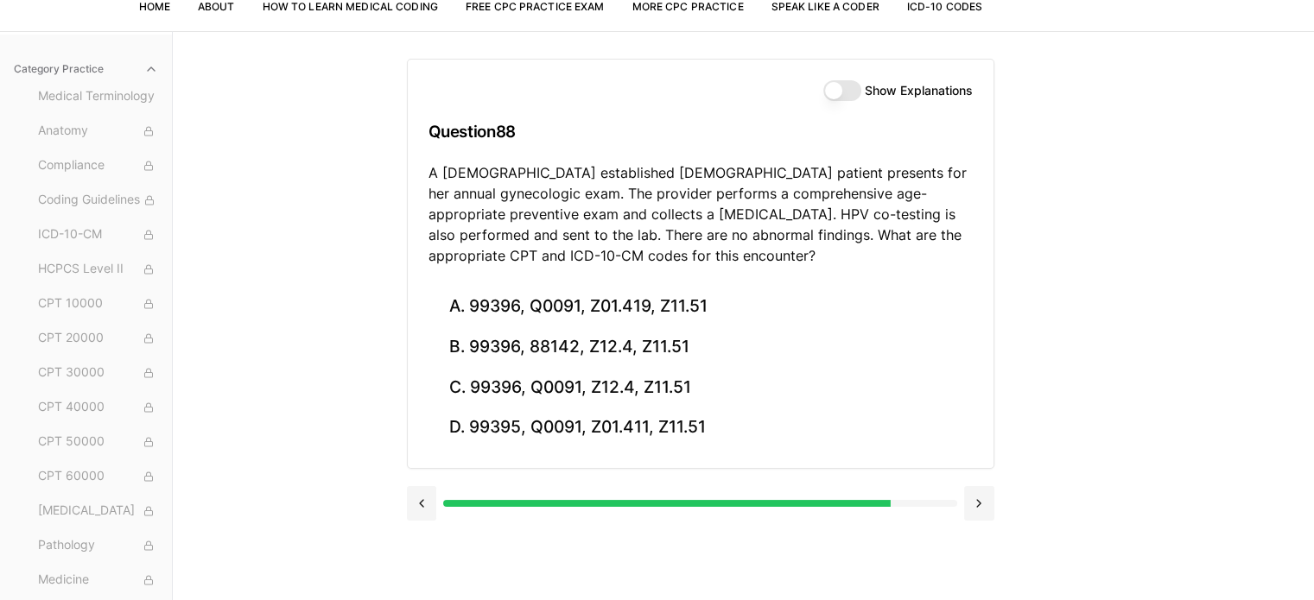
click at [1001, 335] on div "Show Explanations Question 88 A [DEMOGRAPHIC_DATA] established [DEMOGRAPHIC_DAT…" at bounding box center [744, 331] width 674 height 600
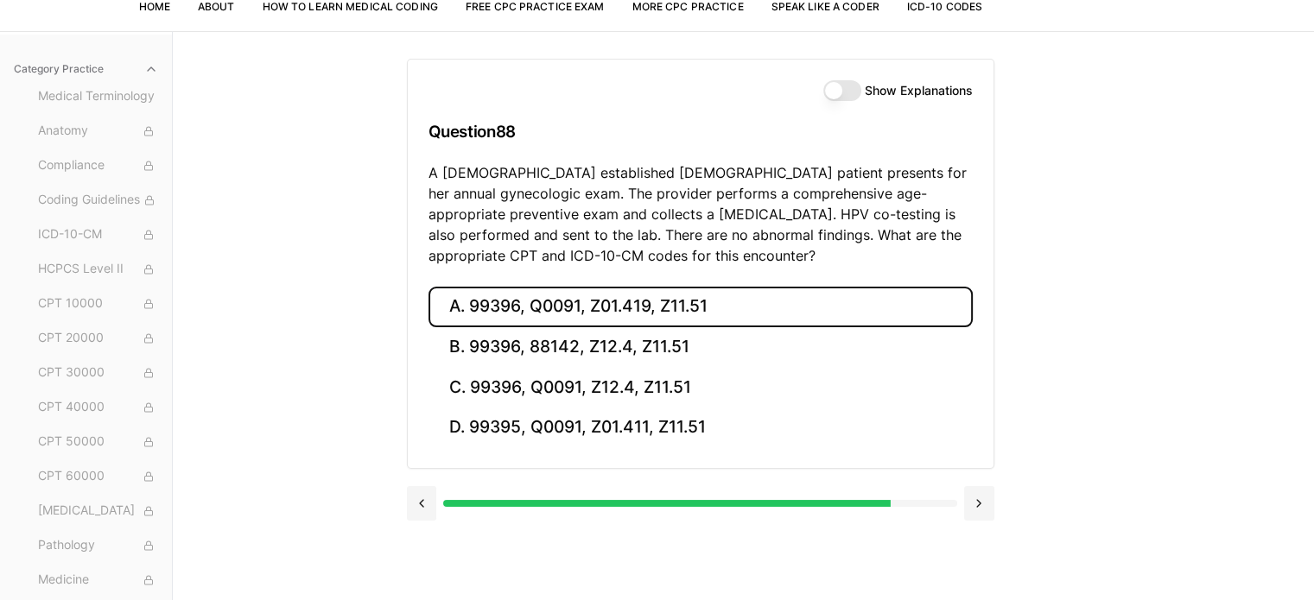
click at [753, 305] on button "A. 99396, Q0091, Z01.419, Z11.51" at bounding box center [701, 307] width 544 height 41
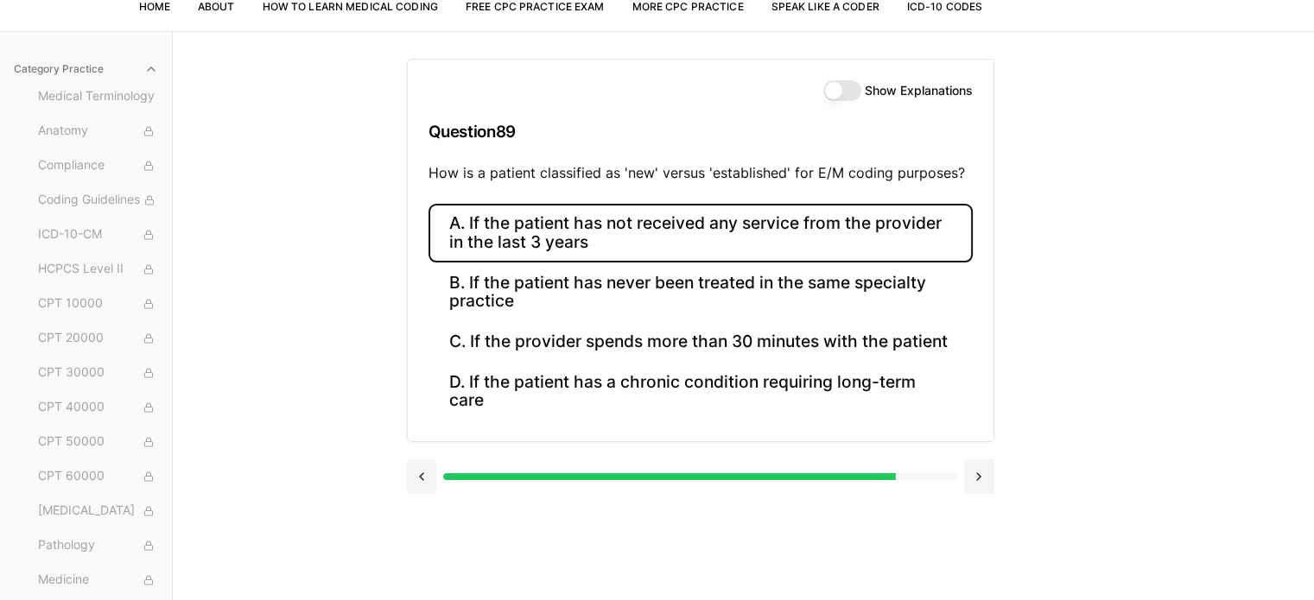
click at [737, 231] on button "A. If the patient has not received any service from the provider in the last 3 …" at bounding box center [701, 233] width 544 height 59
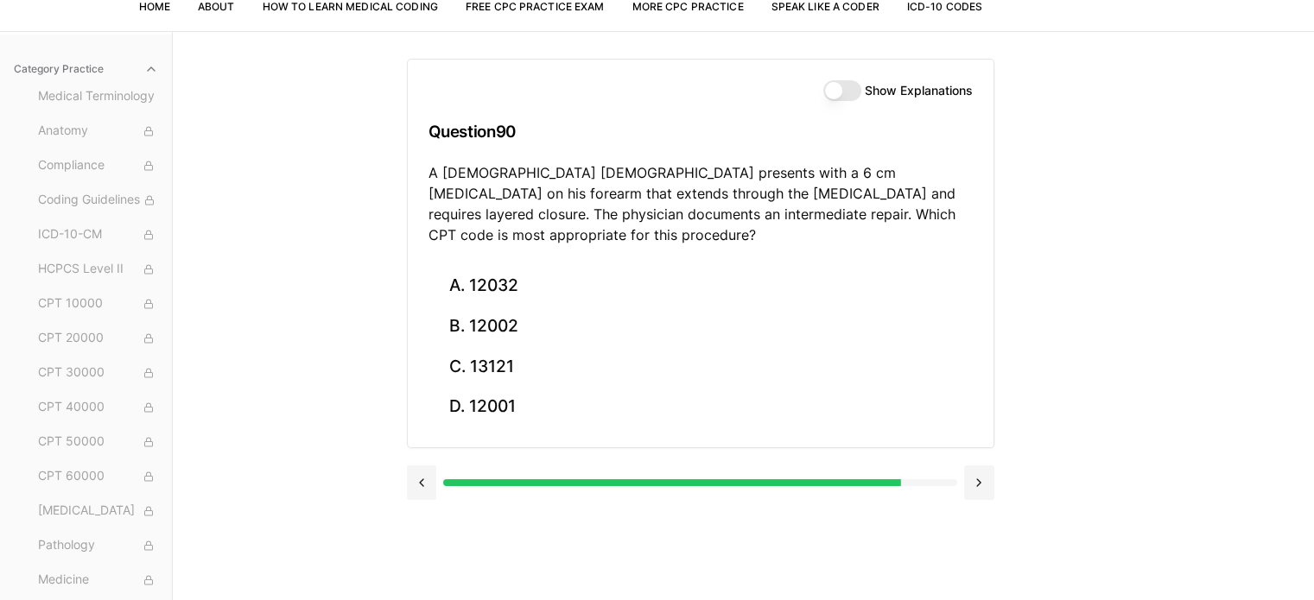
click at [1037, 366] on div "Show Explanations Question 90 A [DEMOGRAPHIC_DATA] [DEMOGRAPHIC_DATA] presents …" at bounding box center [744, 331] width 674 height 600
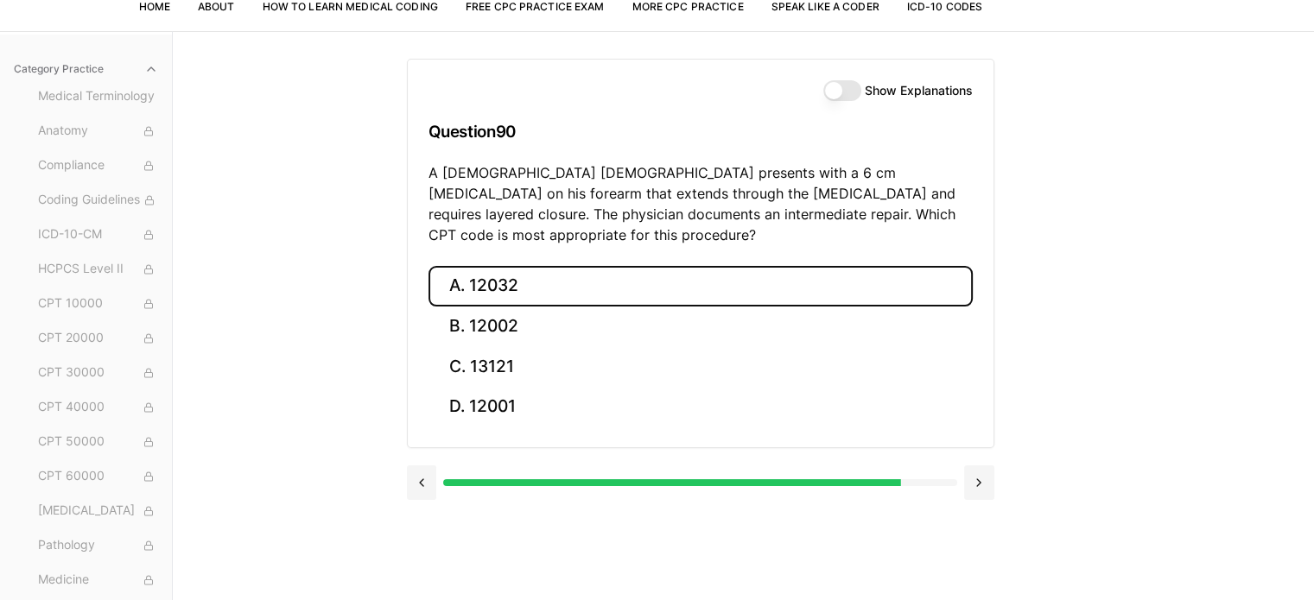
click at [817, 268] on button "A. 12032" at bounding box center [701, 286] width 544 height 41
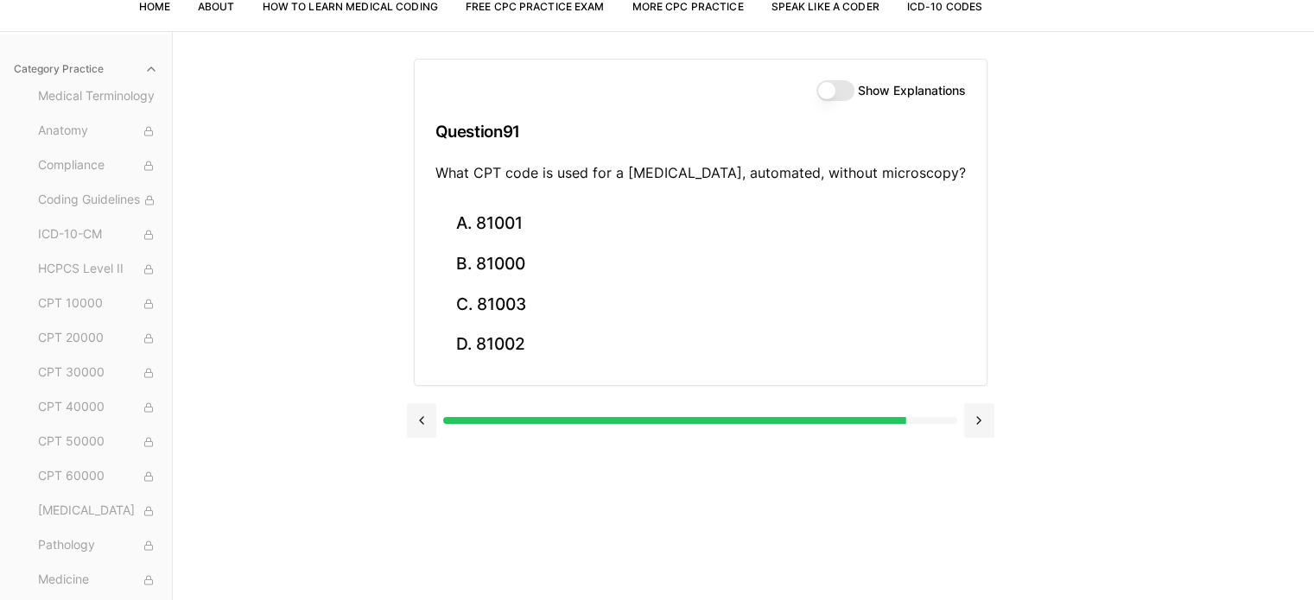
click at [1091, 406] on div "Practice Exams Exam 1 Exam 2 Exam 3 Exam 4 Exam 5 Category Practice Medical Ter…" at bounding box center [657, 331] width 1314 height 600
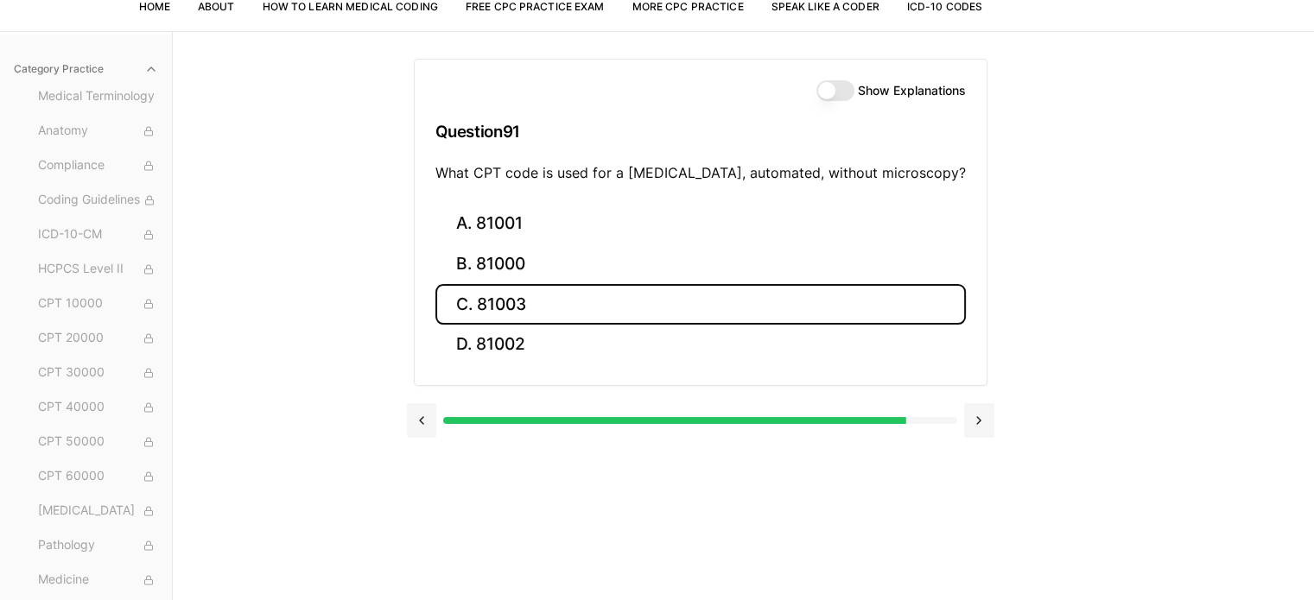
click at [705, 313] on button "C. 81003" at bounding box center [700, 304] width 530 height 41
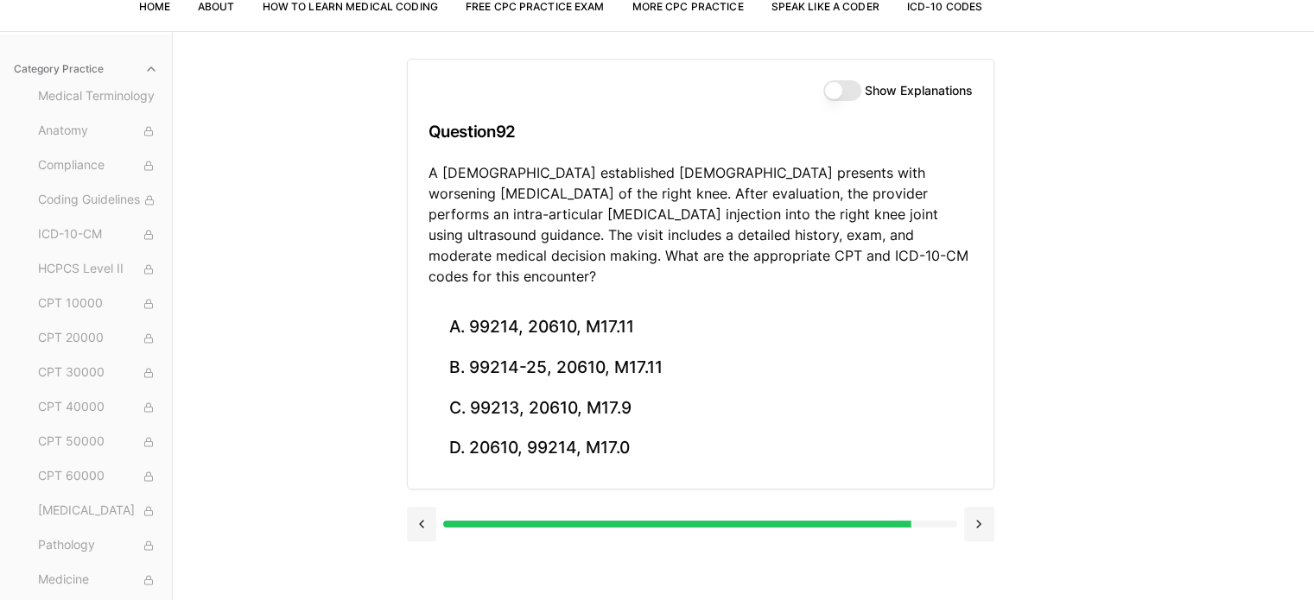
click at [1099, 395] on div "Practice Exams Exam 1 Exam 2 Exam 3 Exam 4 Exam 5 Category Practice Medical Ter…" at bounding box center [657, 331] width 1314 height 600
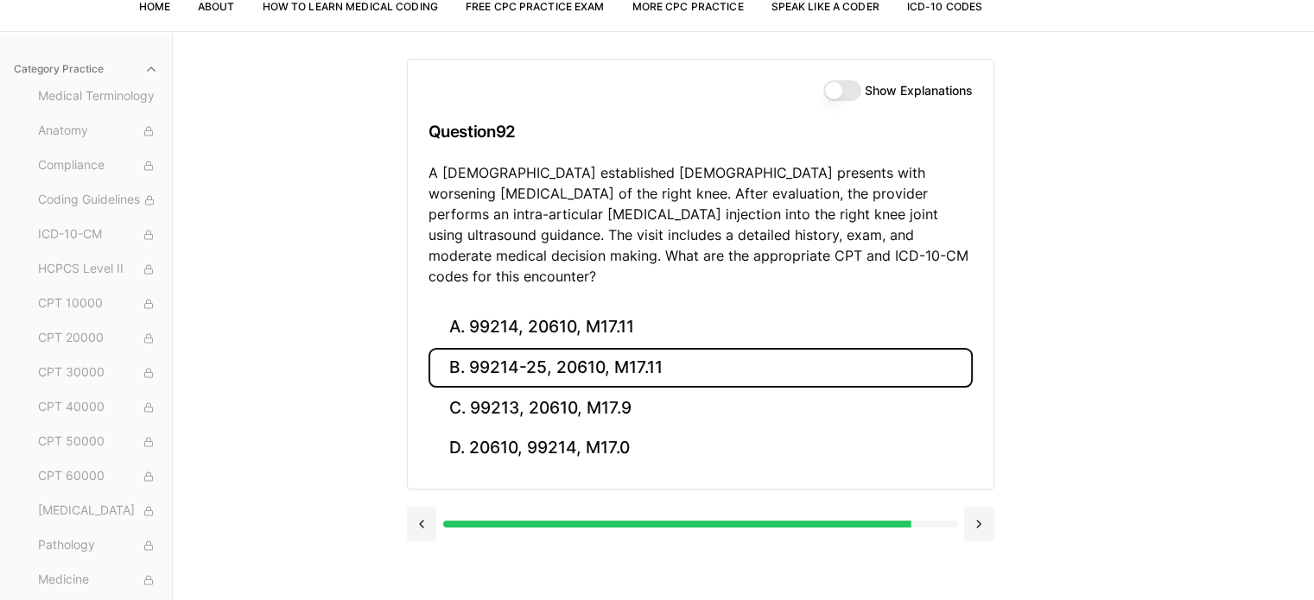
click at [809, 348] on button "B. 99214-25, 20610, M17.11" at bounding box center [701, 368] width 544 height 41
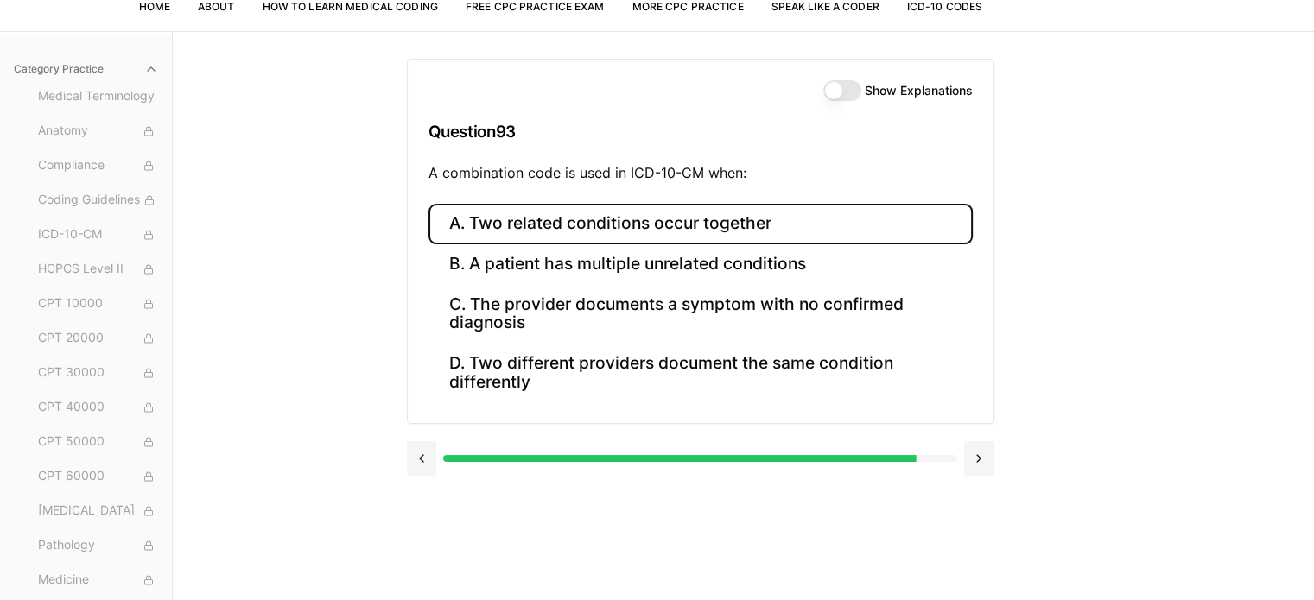
click at [798, 222] on button "A. Two related conditions occur together" at bounding box center [701, 224] width 544 height 41
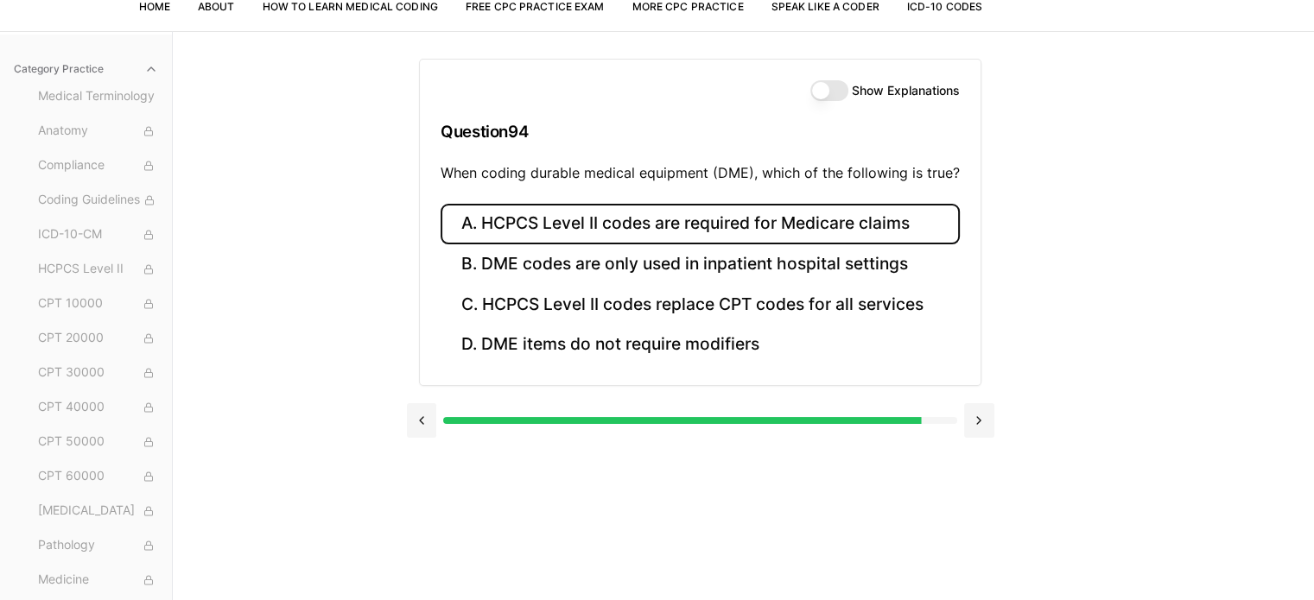
click at [901, 231] on button "A. HCPCS Level II codes are required for Medicare claims" at bounding box center [700, 224] width 519 height 41
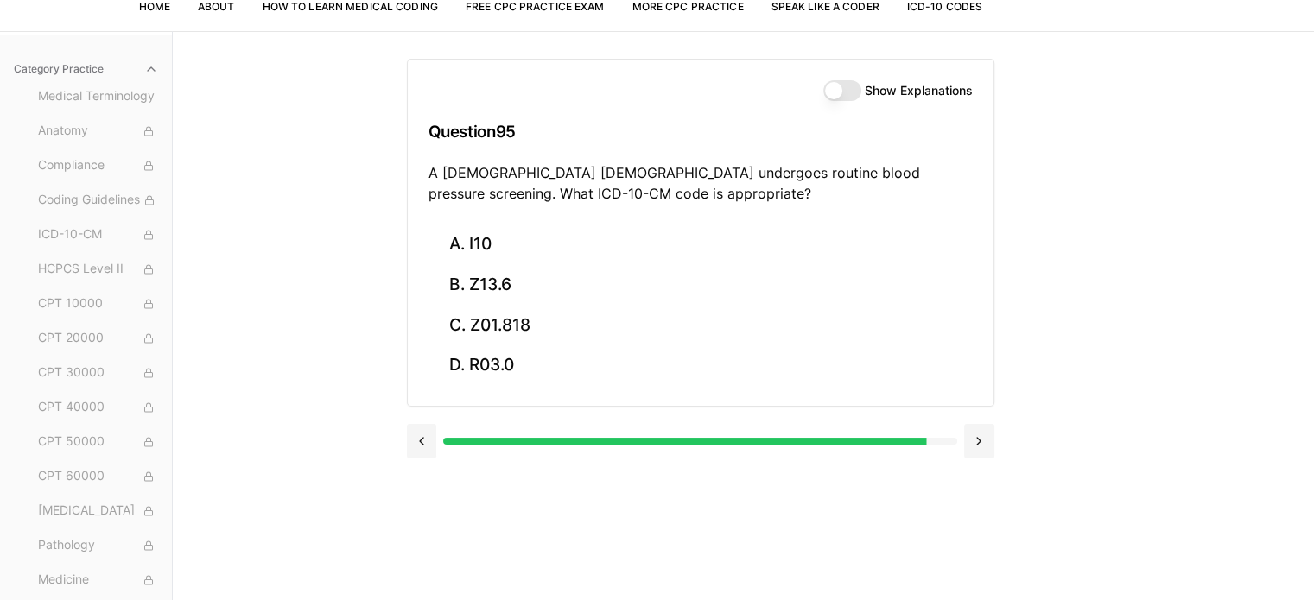
click at [1116, 314] on div "Practice Exams Exam 1 Exam 2 Exam 3 Exam 4 Exam 5 Category Practice Medical Ter…" at bounding box center [657, 331] width 1314 height 600
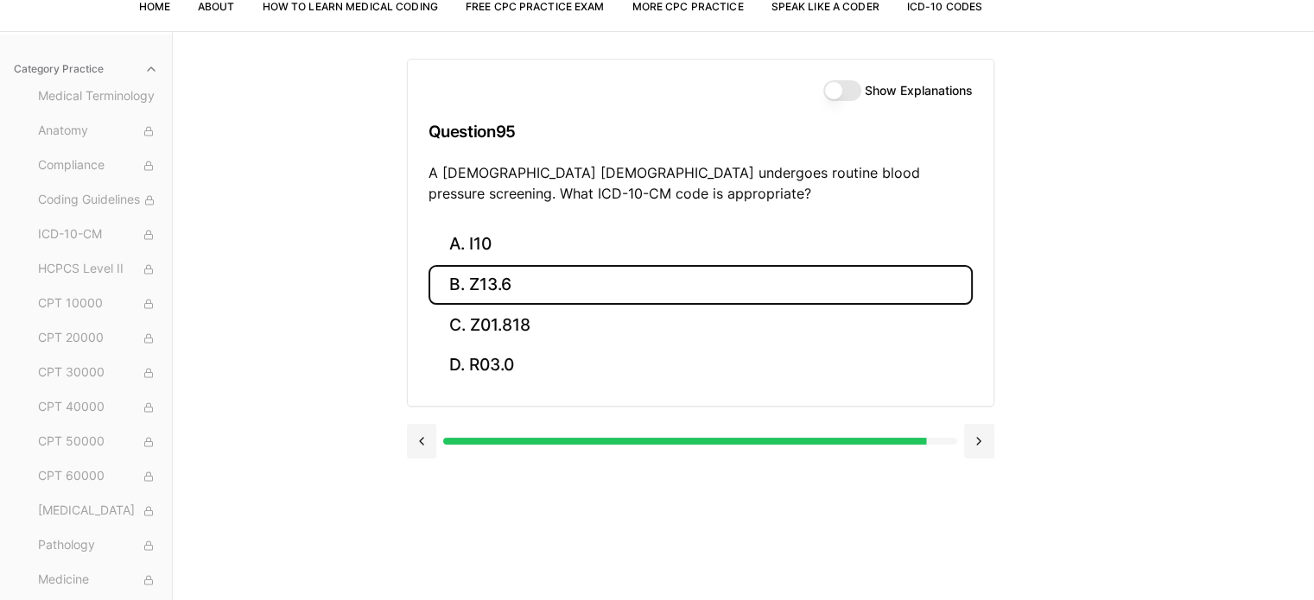
click at [577, 274] on button "B. Z13.6" at bounding box center [701, 285] width 544 height 41
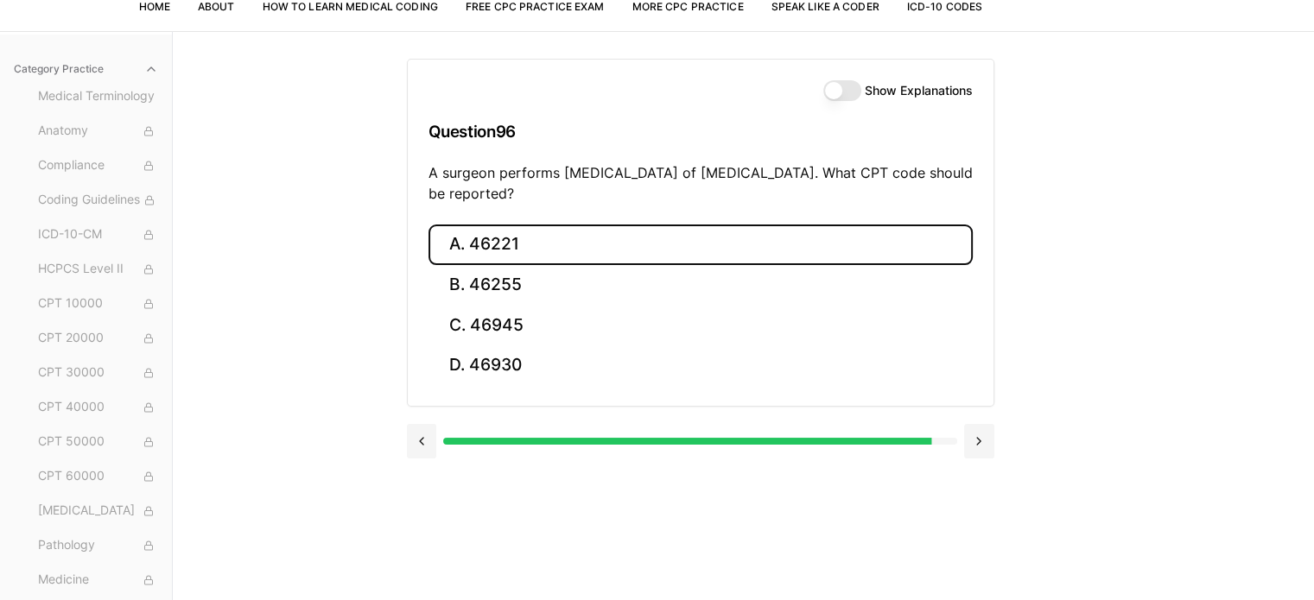
click at [810, 229] on button "A. 46221" at bounding box center [701, 245] width 544 height 41
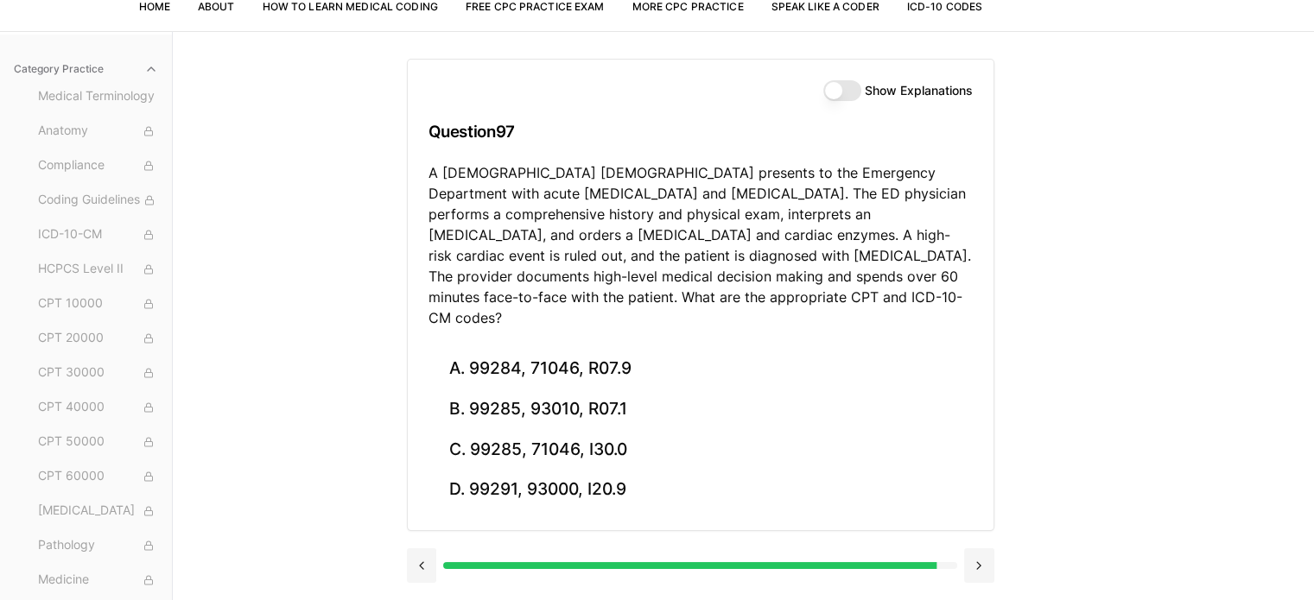
click at [1146, 346] on div "Practice Exams Exam 1 Exam 2 Exam 3 Exam 4 Exam 5 Category Practice Medical Ter…" at bounding box center [657, 331] width 1314 height 600
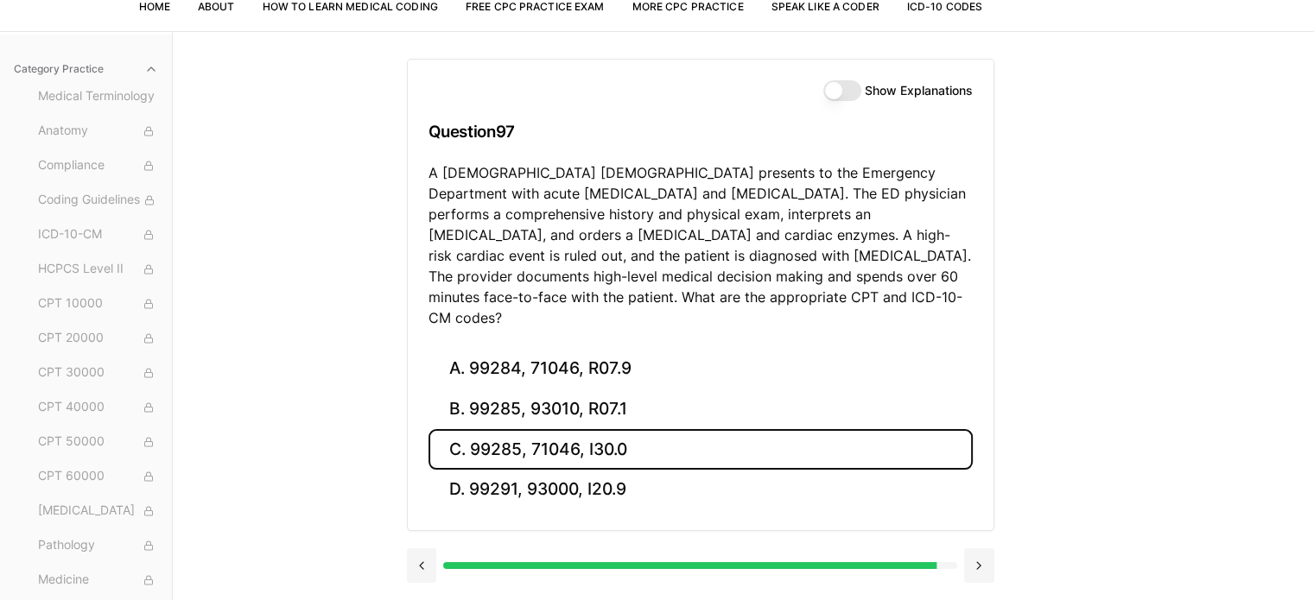
click at [549, 435] on button "C. 99285, 71046, I30.0" at bounding box center [701, 449] width 544 height 41
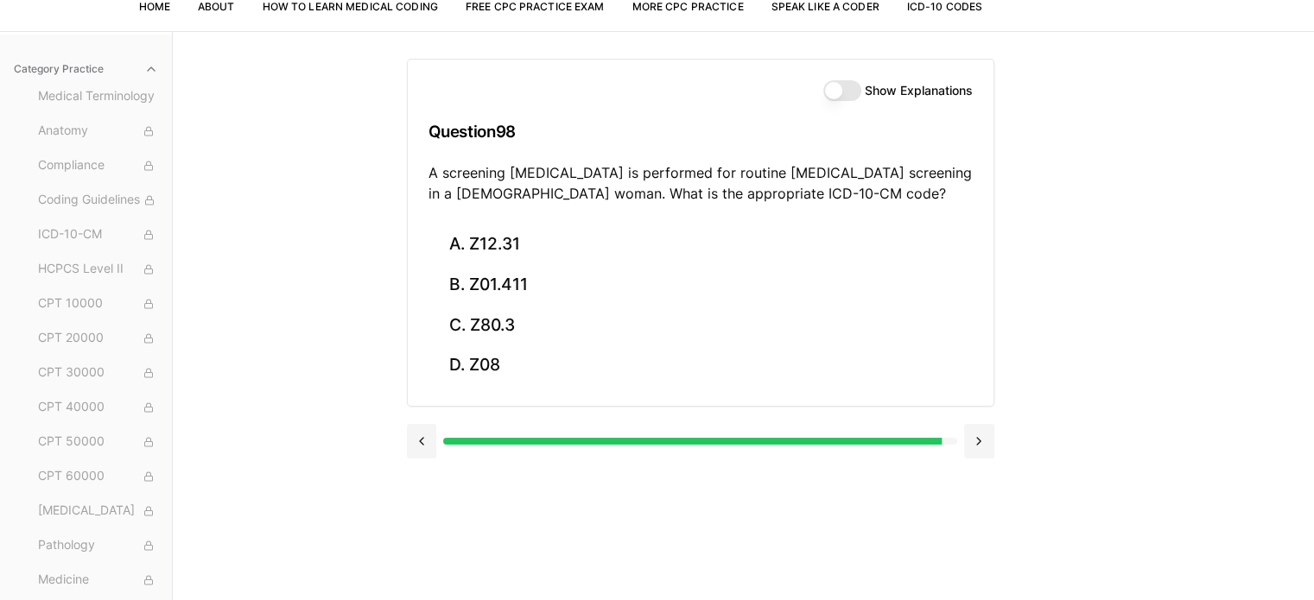
click at [1044, 460] on div "Show Explanations Question 98 A screening [MEDICAL_DATA] is performed for routi…" at bounding box center [744, 331] width 674 height 600
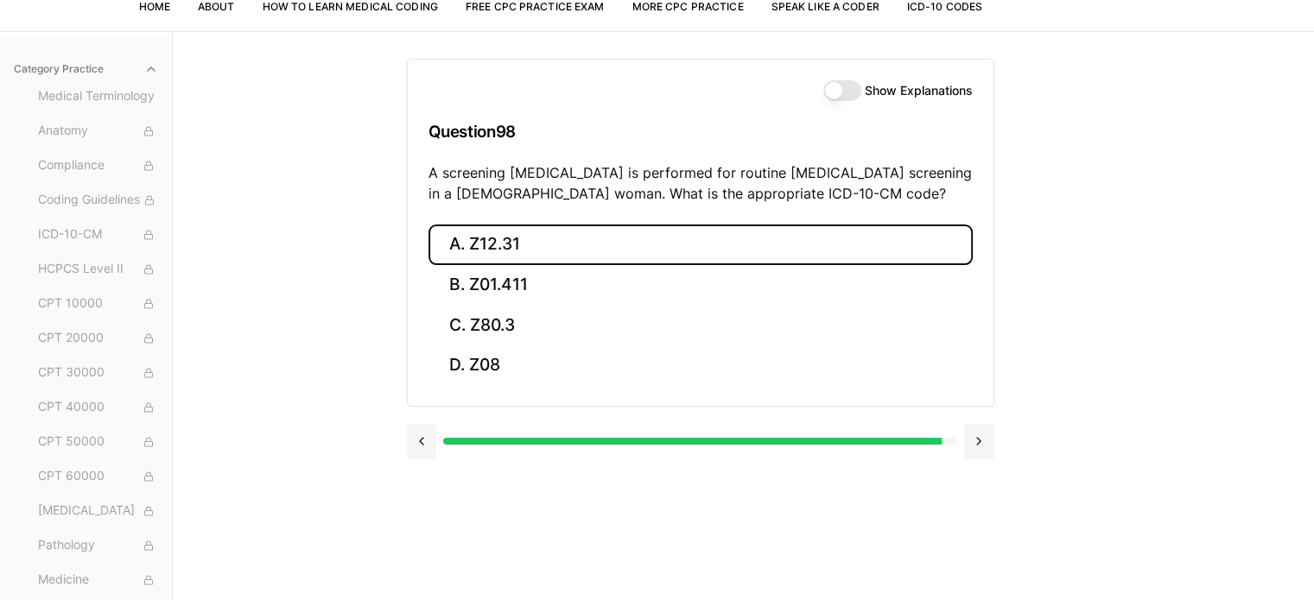
click at [527, 248] on button "A. Z12.31" at bounding box center [701, 245] width 544 height 41
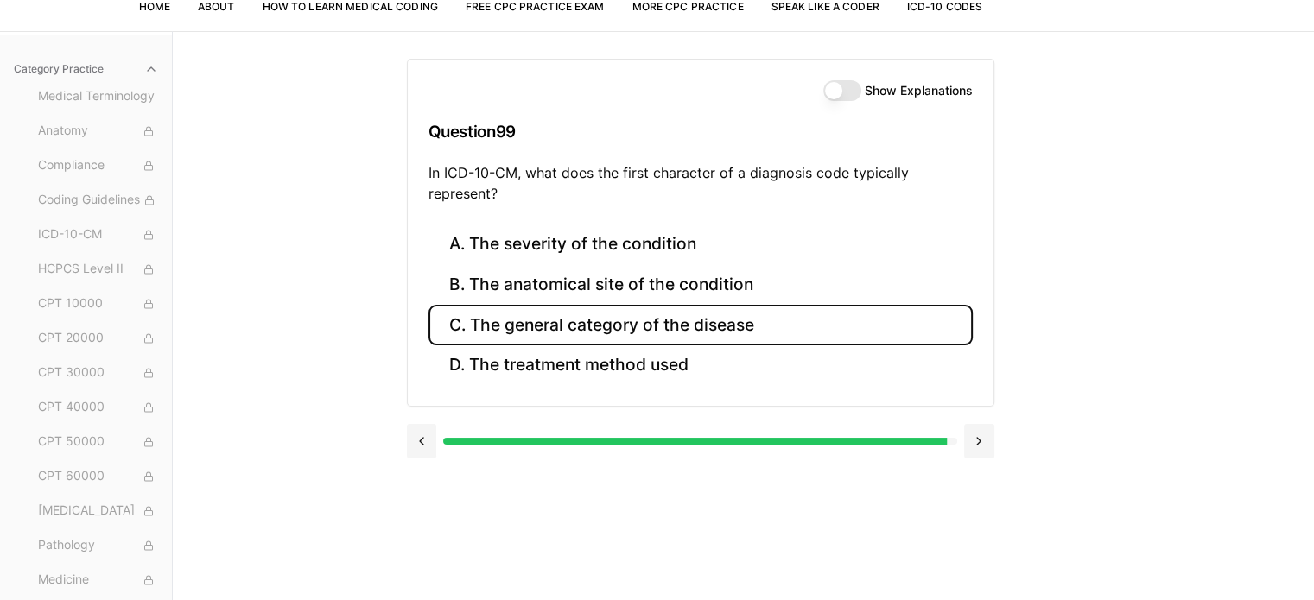
click at [784, 334] on button "C. The general category of the disease" at bounding box center [701, 325] width 544 height 41
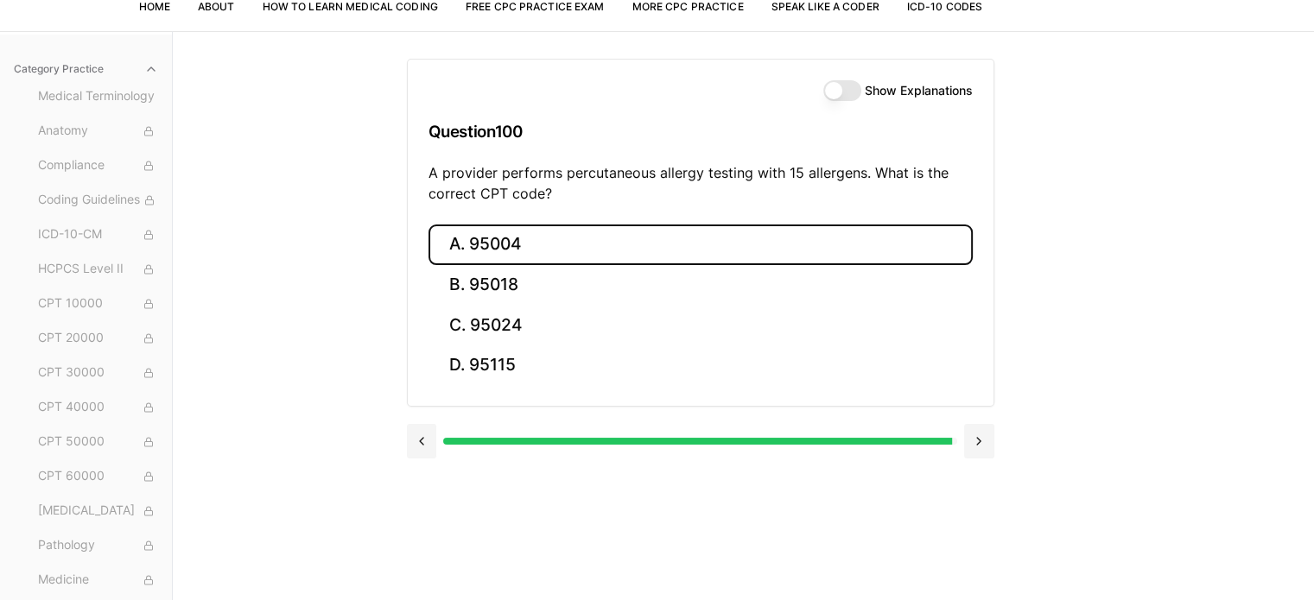
click at [444, 239] on button "A. 95004" at bounding box center [701, 245] width 544 height 41
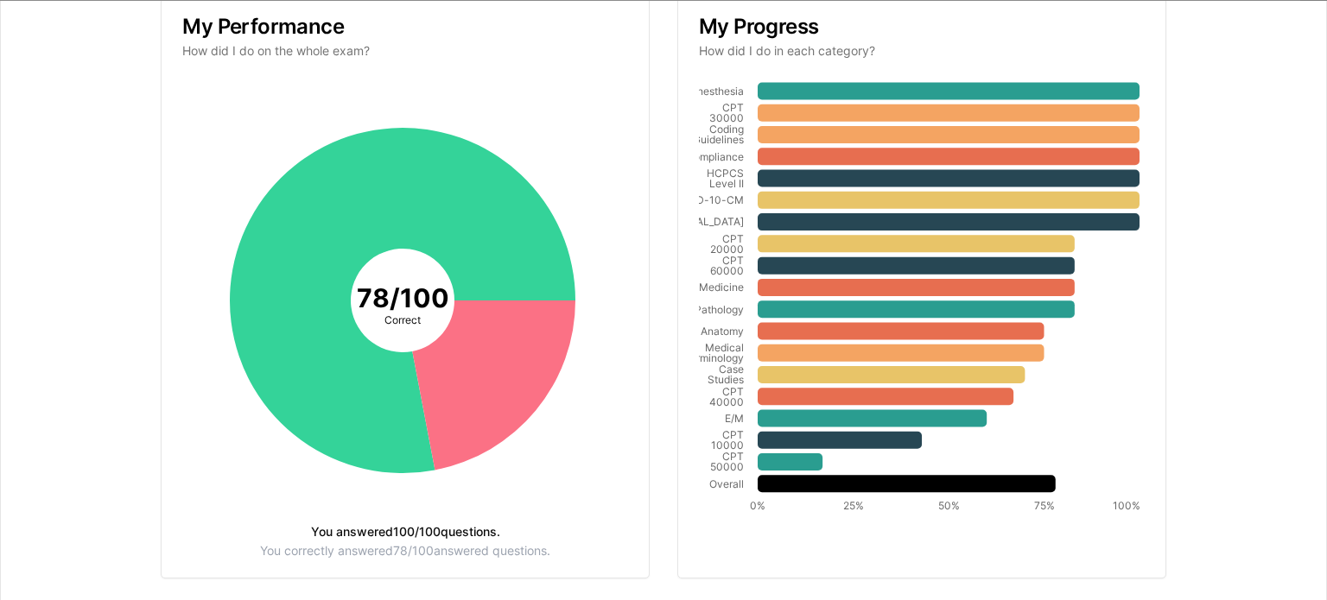
scroll to position [318, 0]
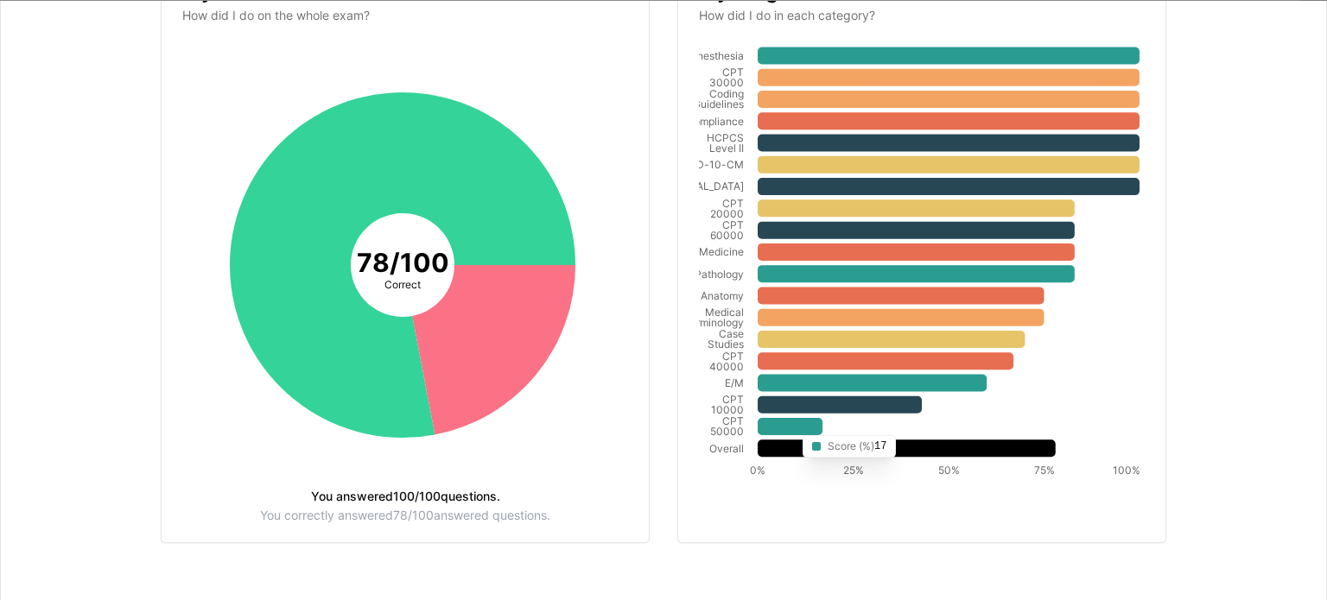
click at [787, 432] on icon at bounding box center [790, 427] width 65 height 17
click at [787, 421] on icon at bounding box center [790, 427] width 65 height 17
